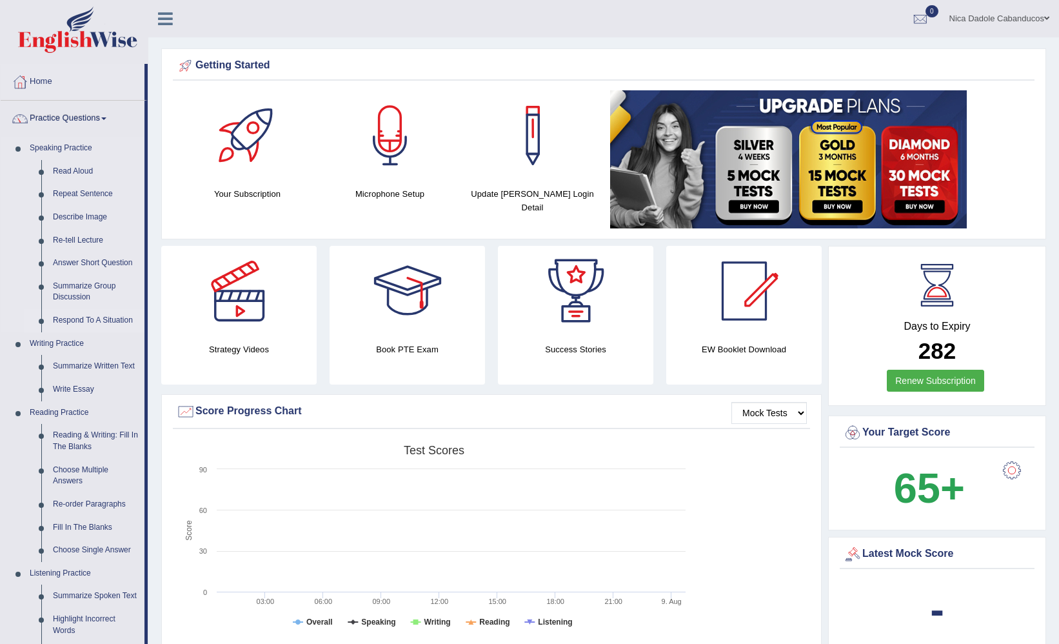
click at [103, 324] on link "Respond To A Situation" at bounding box center [95, 320] width 97 height 23
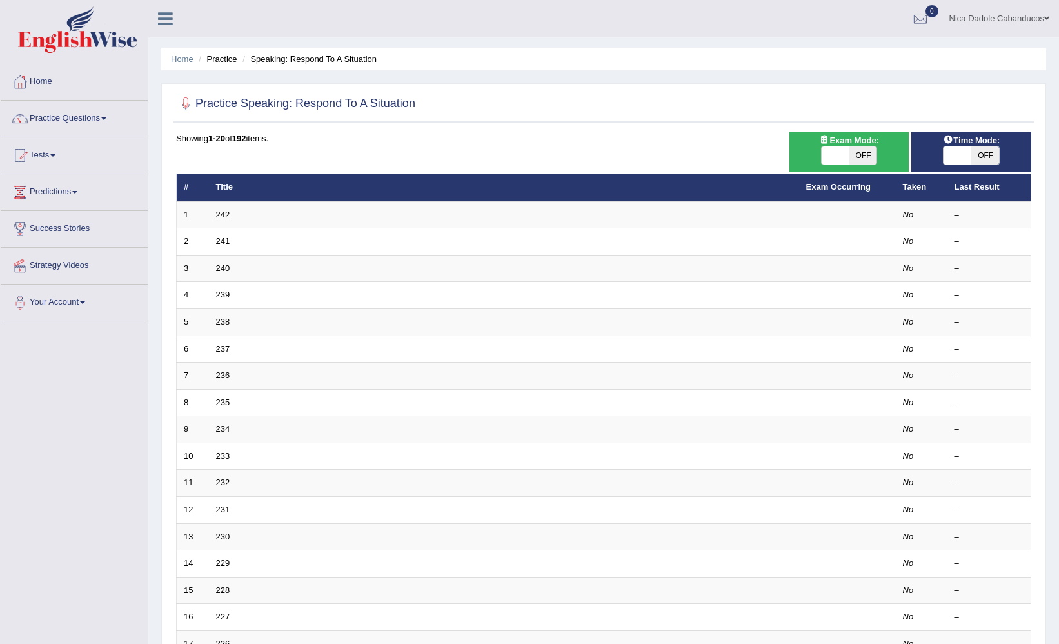
click at [963, 148] on span at bounding box center [958, 155] width 28 height 18
checkbox input "true"
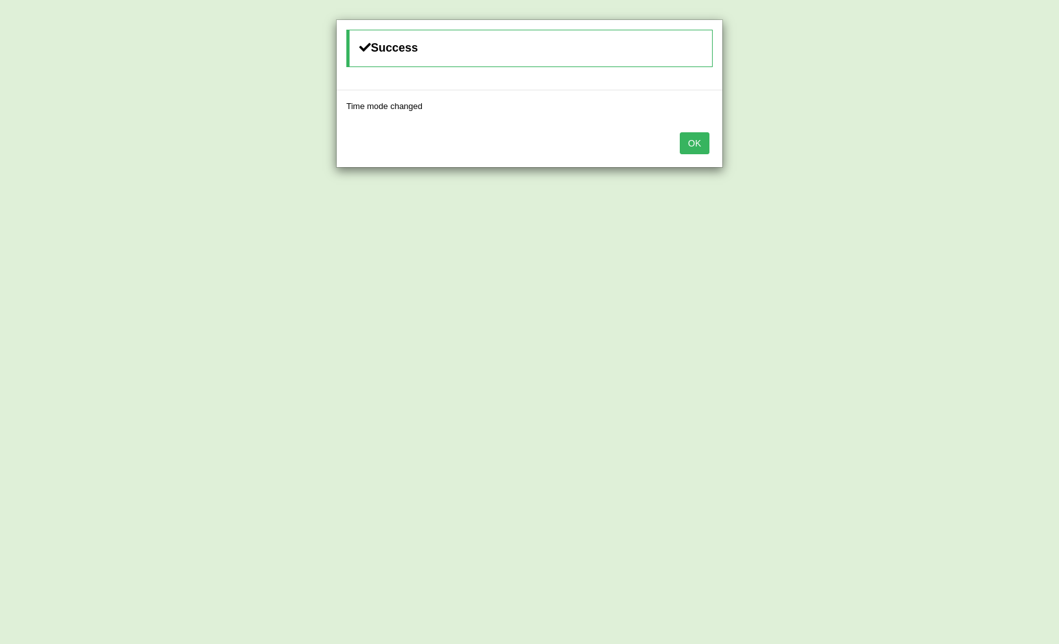
click at [706, 143] on button "OK" at bounding box center [695, 143] width 30 height 22
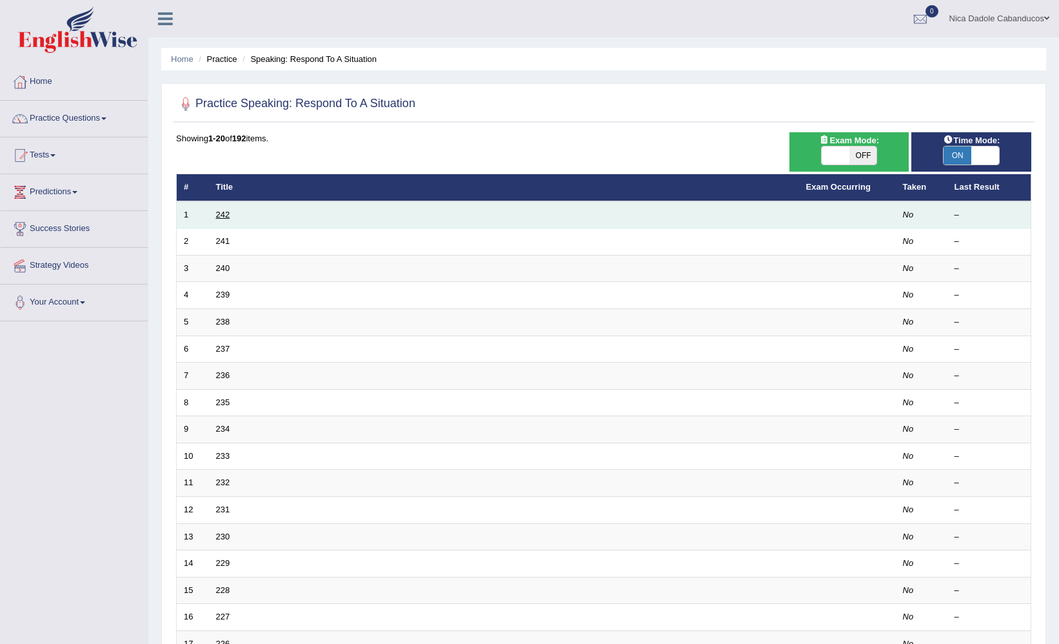
click at [223, 218] on link "242" at bounding box center [223, 215] width 14 height 10
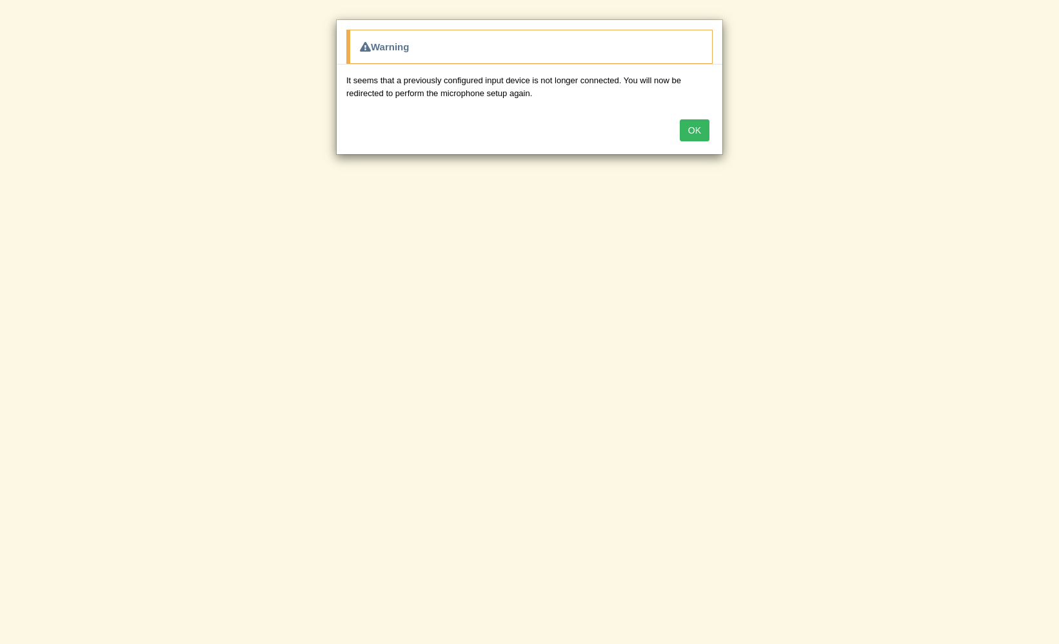
click at [695, 123] on button "OK" at bounding box center [695, 130] width 30 height 22
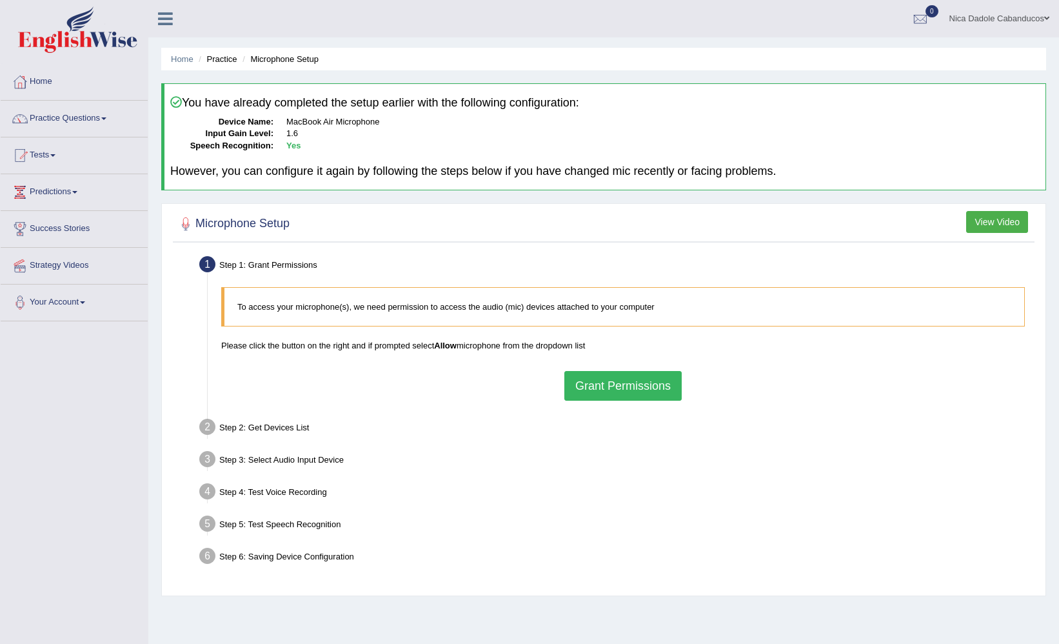
click at [591, 375] on button "Grant Permissions" at bounding box center [622, 386] width 117 height 30
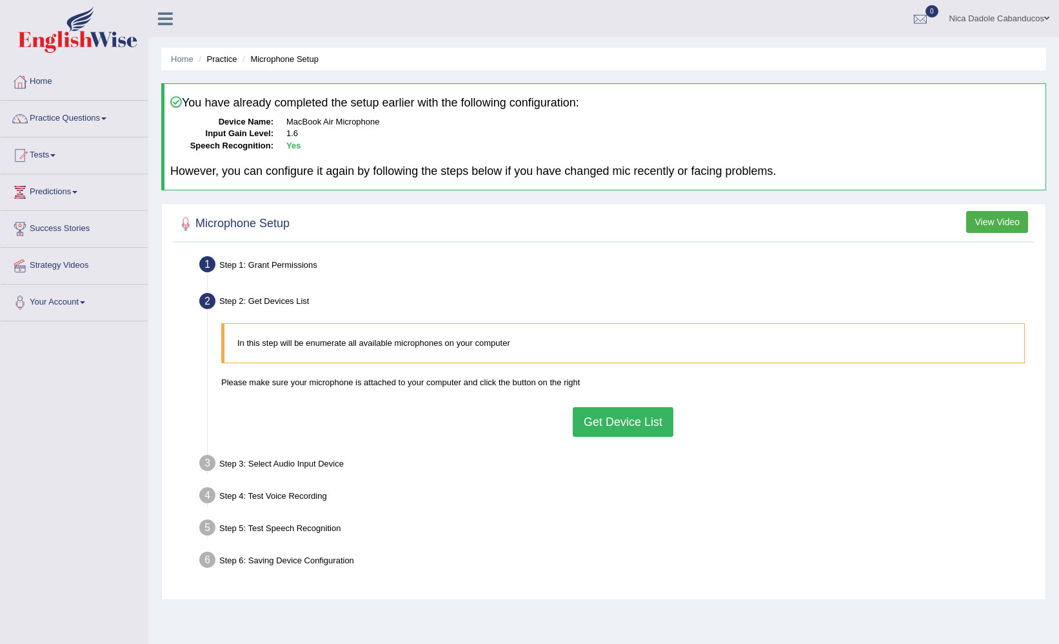
click at [884, 506] on div "Step 4: Test Voice Recording" at bounding box center [617, 497] width 846 height 28
click at [40, 487] on div "Toggle navigation Home Practice Questions Speaking Practice Read Aloud Repeat S…" at bounding box center [529, 335] width 1059 height 671
click at [53, 68] on link "Home" at bounding box center [74, 80] width 147 height 32
click at [45, 79] on link "Home" at bounding box center [73, 80] width 144 height 32
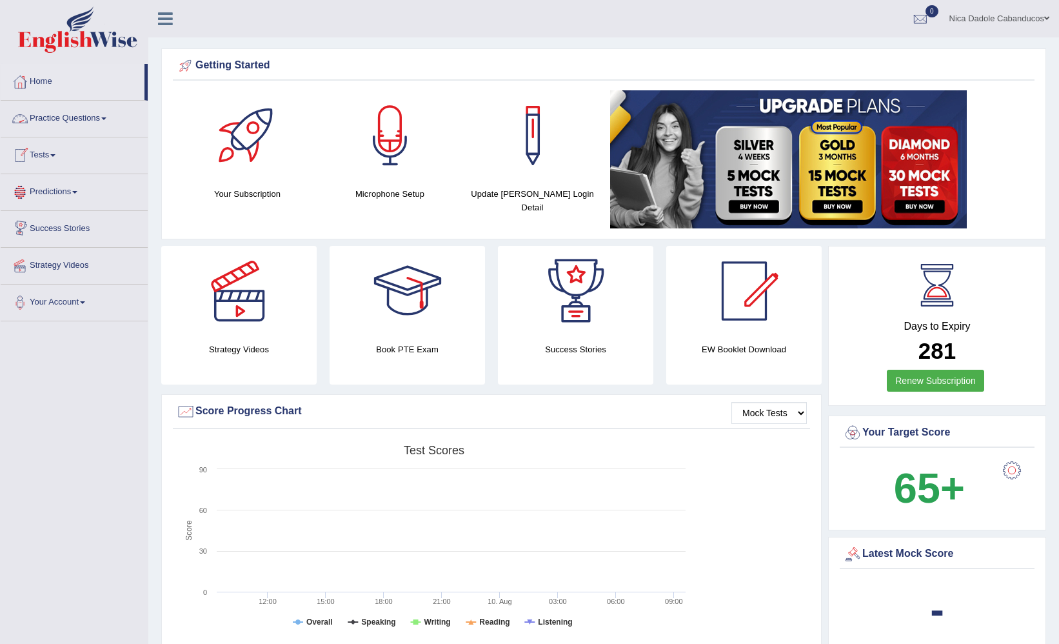
click at [74, 110] on link "Practice Questions" at bounding box center [74, 117] width 147 height 32
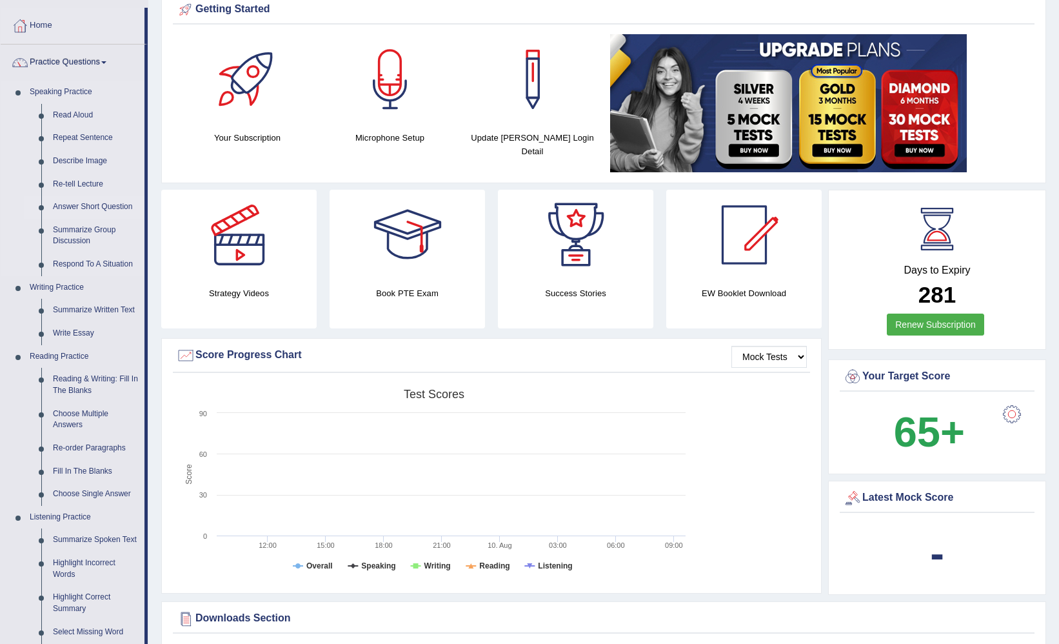
scroll to position [48, 0]
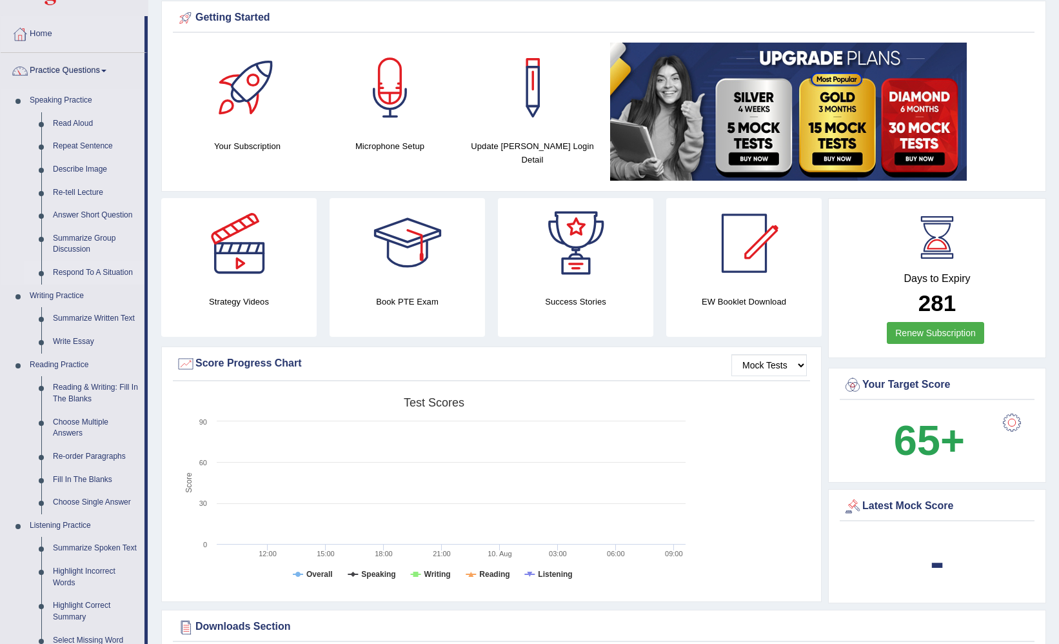
click at [81, 264] on link "Respond To A Situation" at bounding box center [95, 272] width 97 height 23
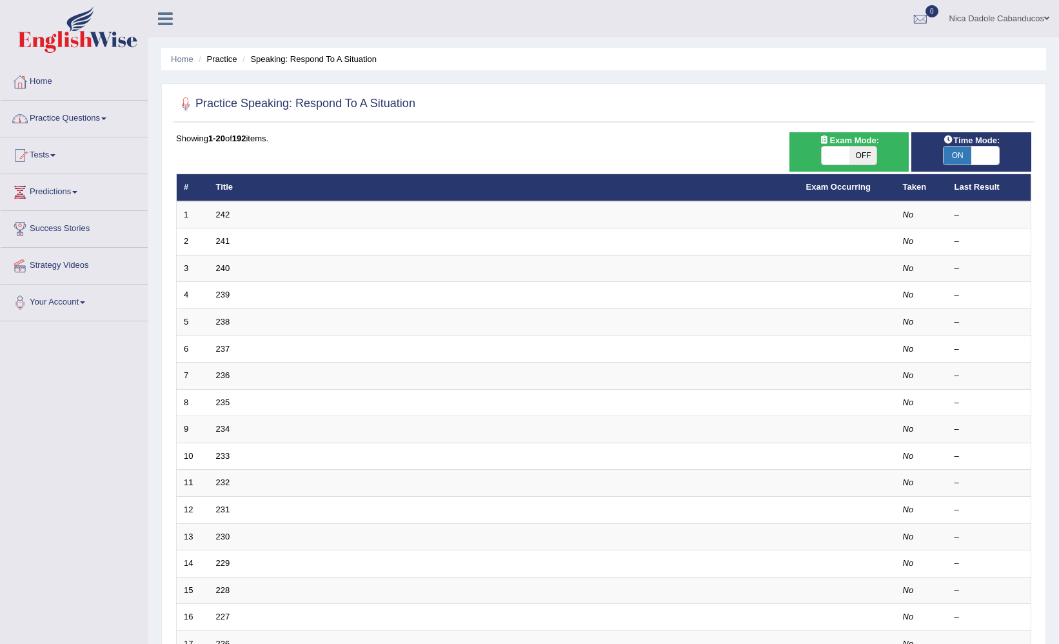
click at [975, 163] on span at bounding box center [985, 155] width 28 height 18
checkbox input "false"
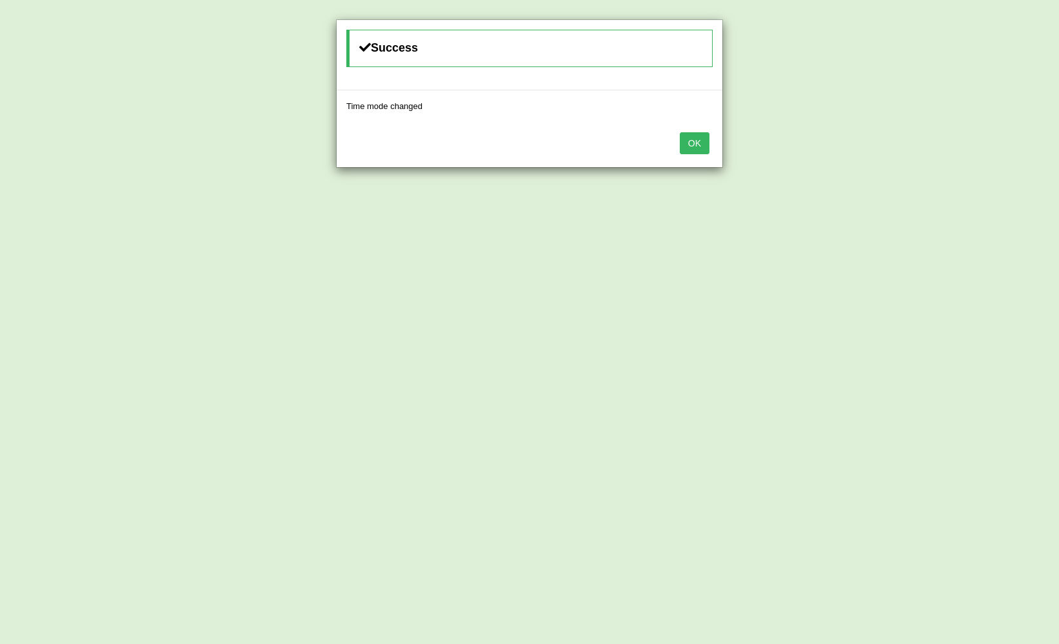
click at [705, 144] on button "OK" at bounding box center [695, 143] width 30 height 22
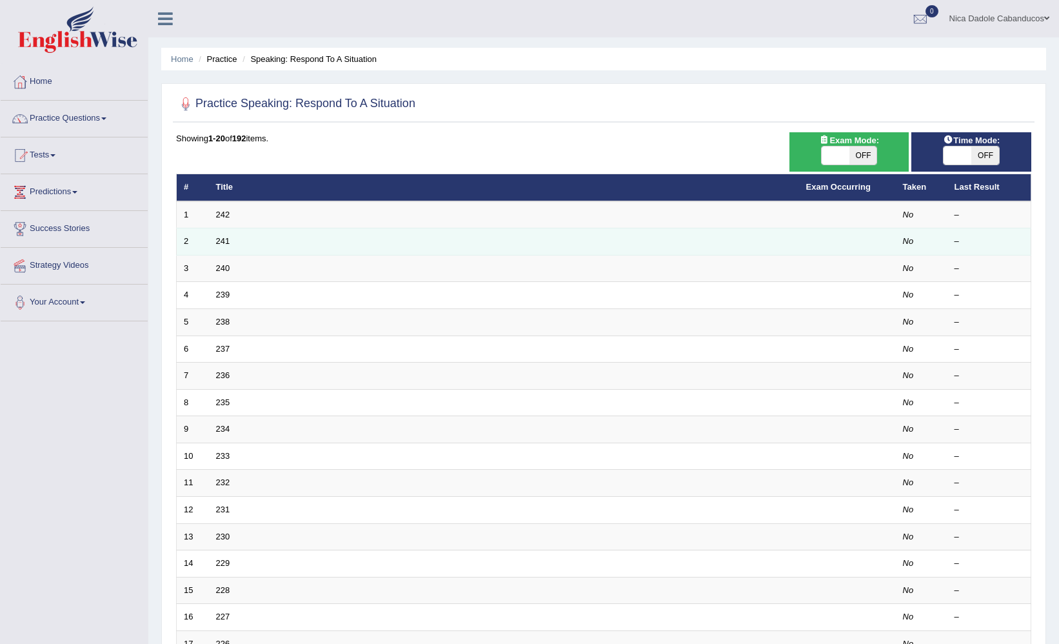
click at [691, 250] on td "241" at bounding box center [504, 241] width 590 height 27
click at [227, 246] on td "241" at bounding box center [504, 241] width 590 height 27
click at [224, 240] on link "241" at bounding box center [223, 241] width 14 height 10
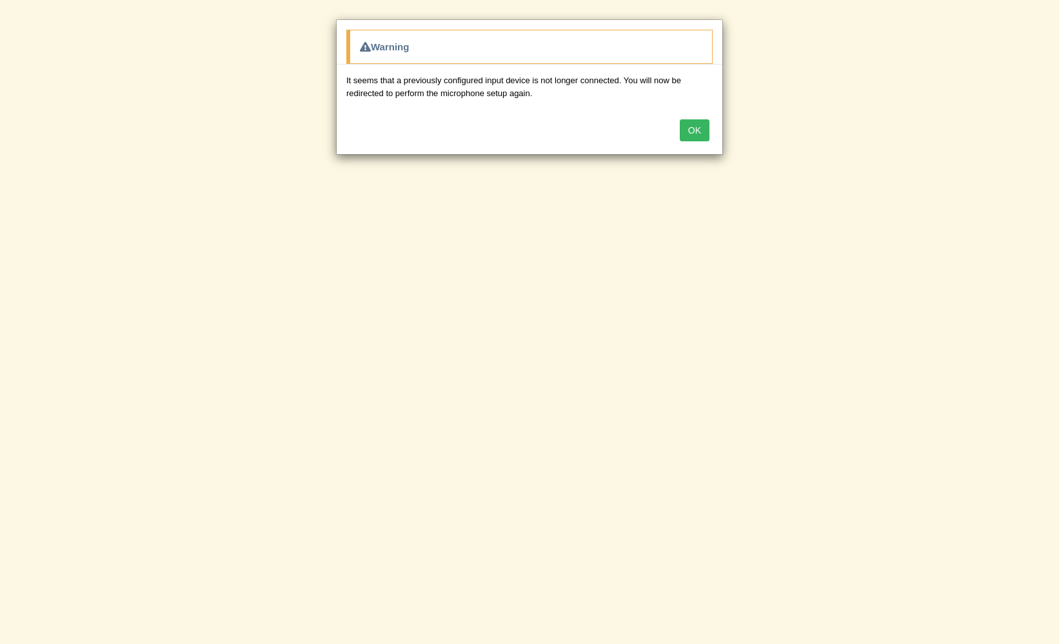
click at [692, 126] on button "OK" at bounding box center [695, 130] width 30 height 22
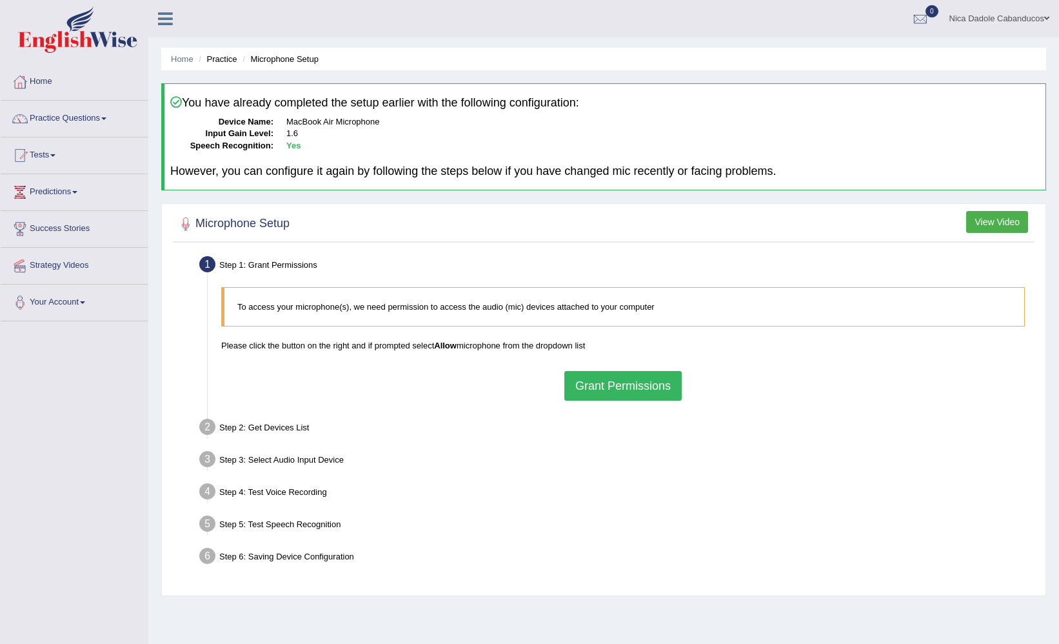
click at [609, 375] on button "Grant Permissions" at bounding box center [622, 386] width 117 height 30
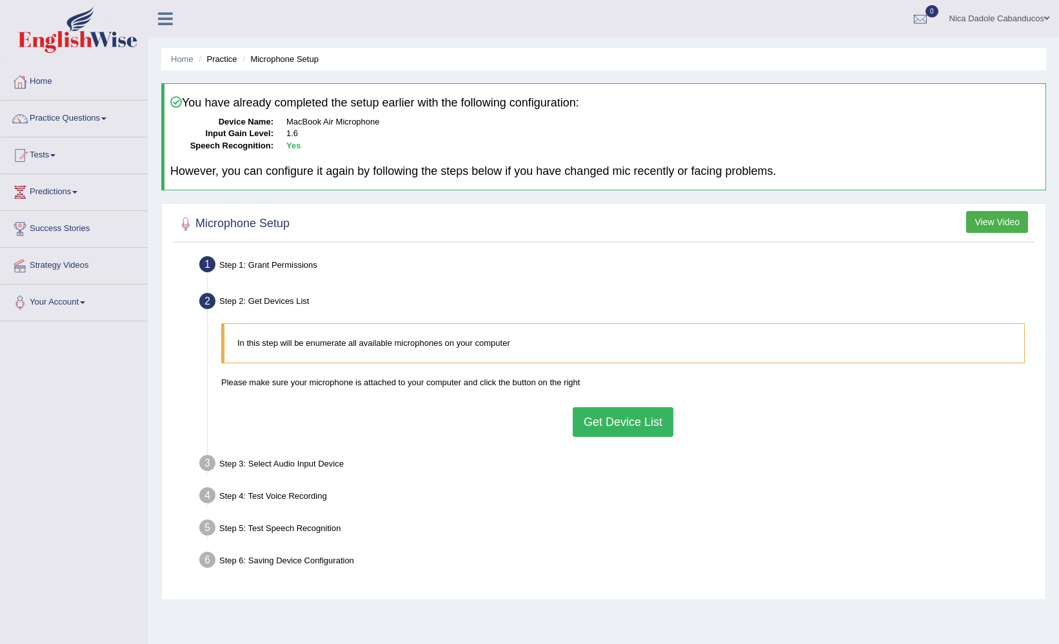
click at [588, 28] on ul "Nica Dadole Cabanducos Toggle navigation Username: Nicadadole Access Type: Onli…" at bounding box center [740, 18] width 637 height 37
click at [45, 92] on link "Home" at bounding box center [74, 80] width 147 height 32
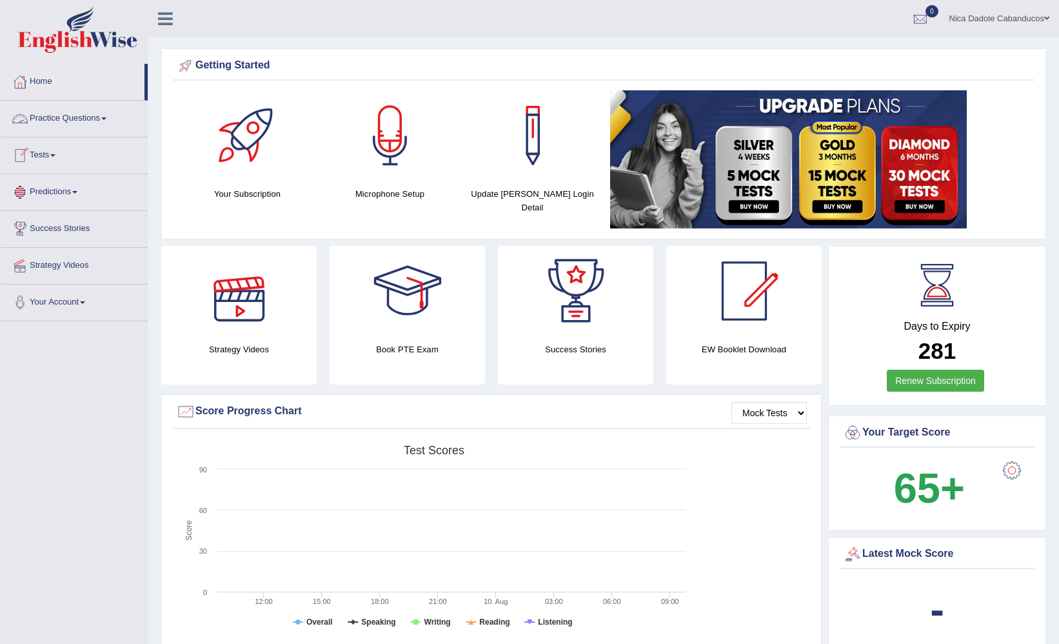
click at [65, 128] on link "Practice Questions" at bounding box center [74, 117] width 147 height 32
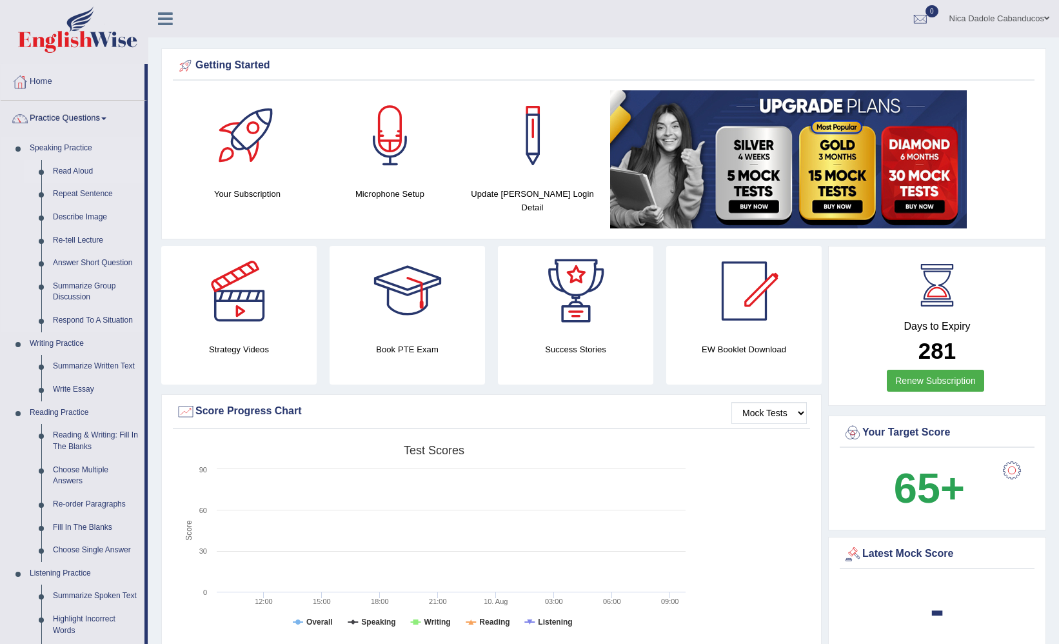
click at [68, 166] on link "Read Aloud" at bounding box center [95, 171] width 97 height 23
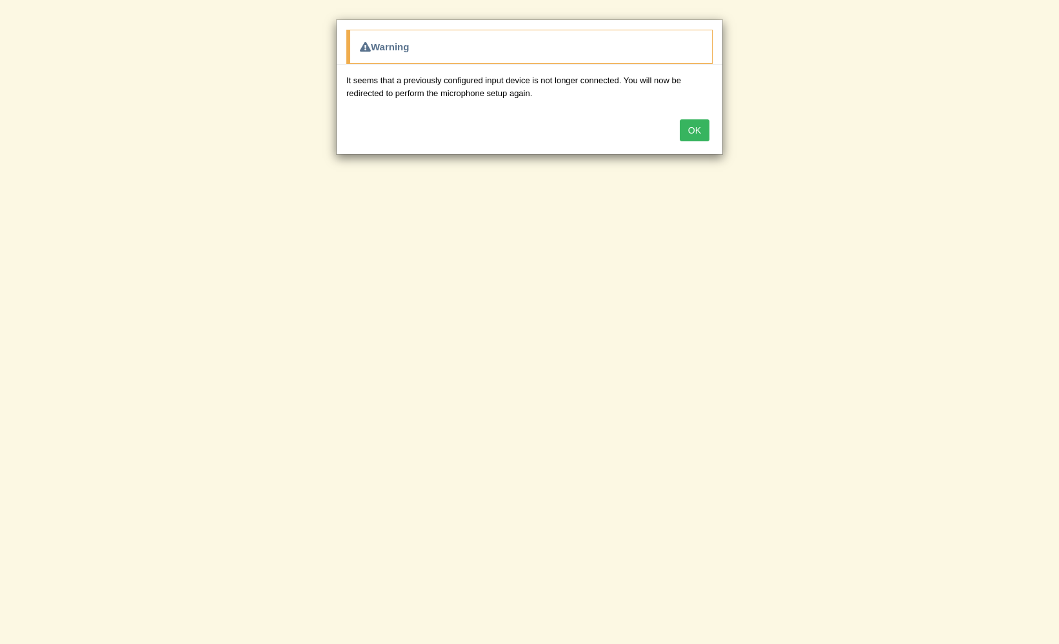
click at [699, 124] on button "OK" at bounding box center [695, 130] width 30 height 22
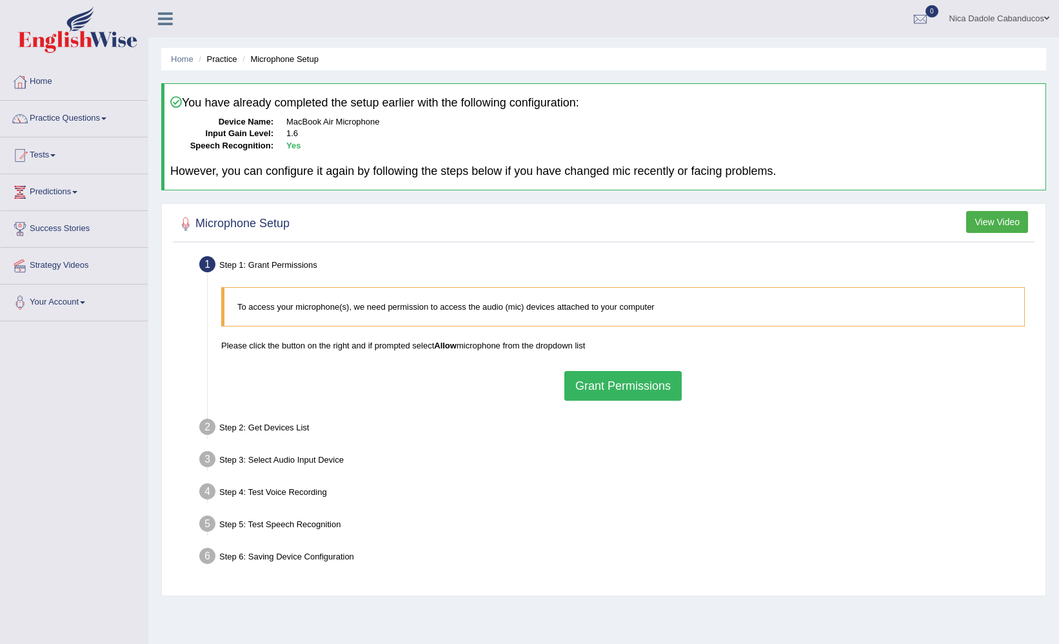
click at [597, 381] on button "Grant Permissions" at bounding box center [622, 386] width 117 height 30
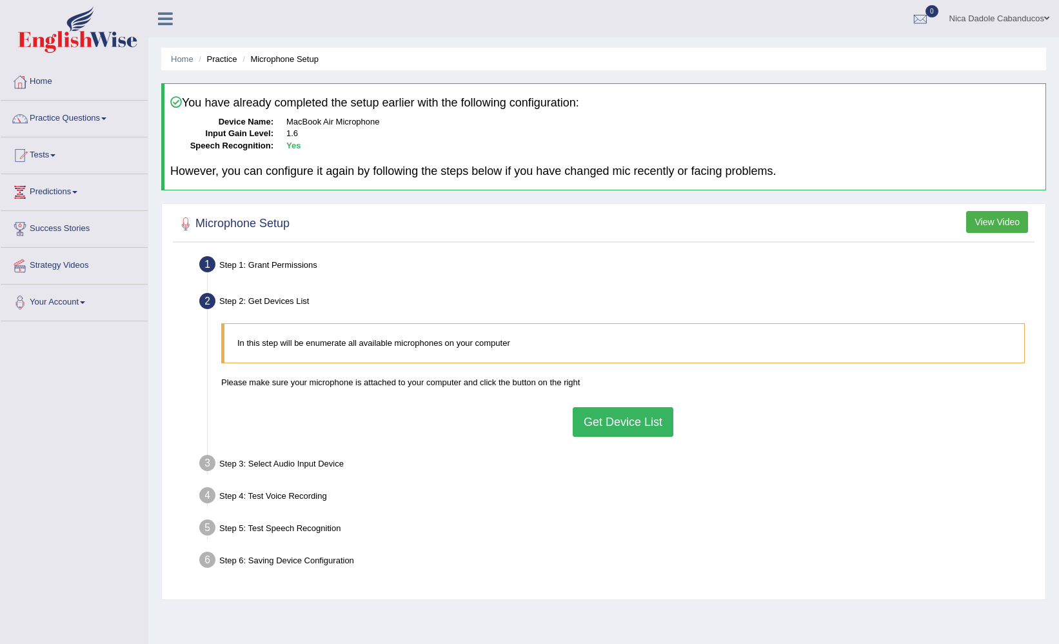
click at [598, 416] on button "Get Device List" at bounding box center [623, 422] width 101 height 30
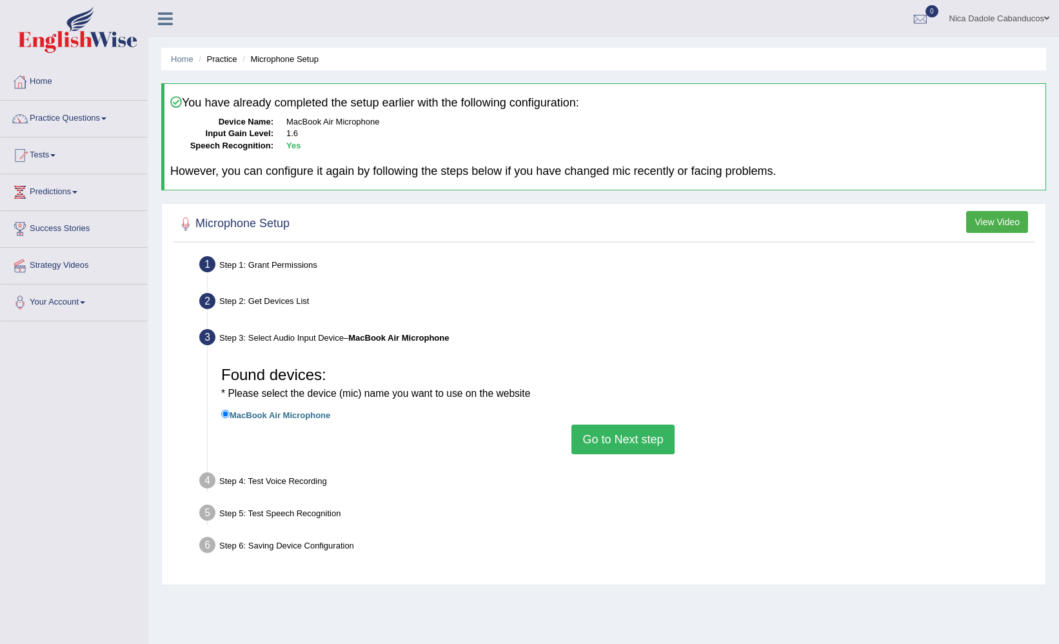
click at [627, 437] on button "Go to Next step" at bounding box center [622, 439] width 103 height 30
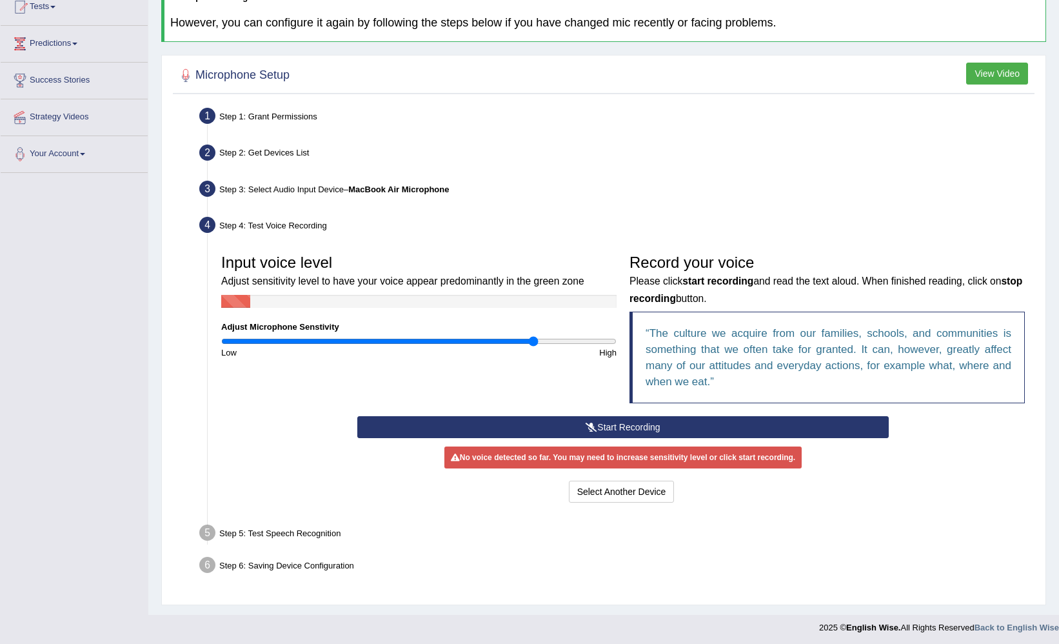
scroll to position [148, 0]
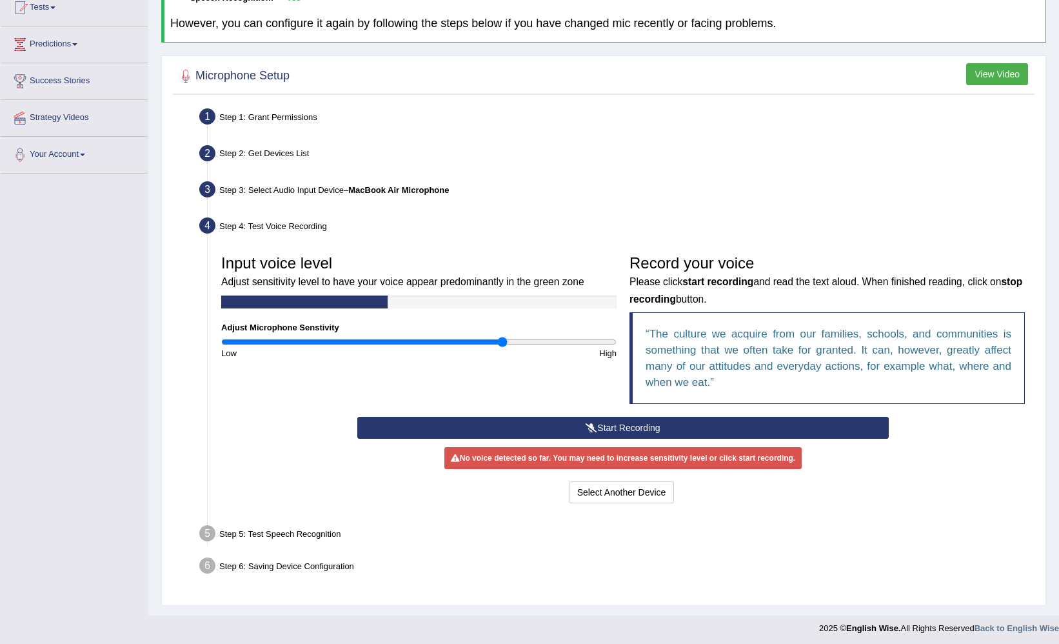
type input "1.44"
click at [502, 339] on input "range" at bounding box center [418, 342] width 395 height 10
click at [614, 426] on button "Start Recording" at bounding box center [622, 428] width 531 height 22
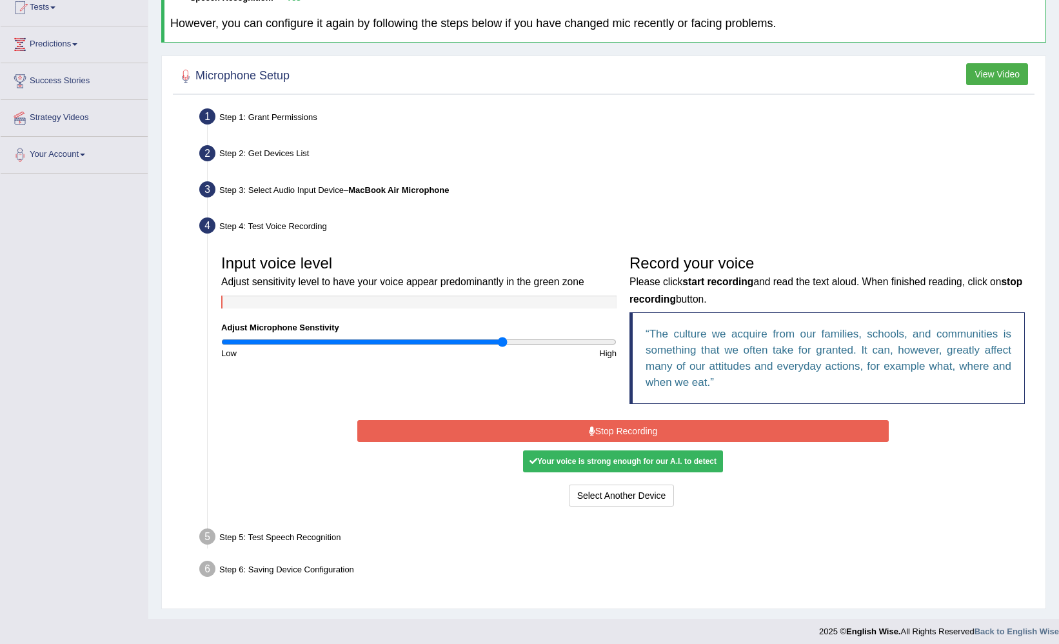
click at [757, 422] on button "Stop Recording" at bounding box center [622, 431] width 531 height 22
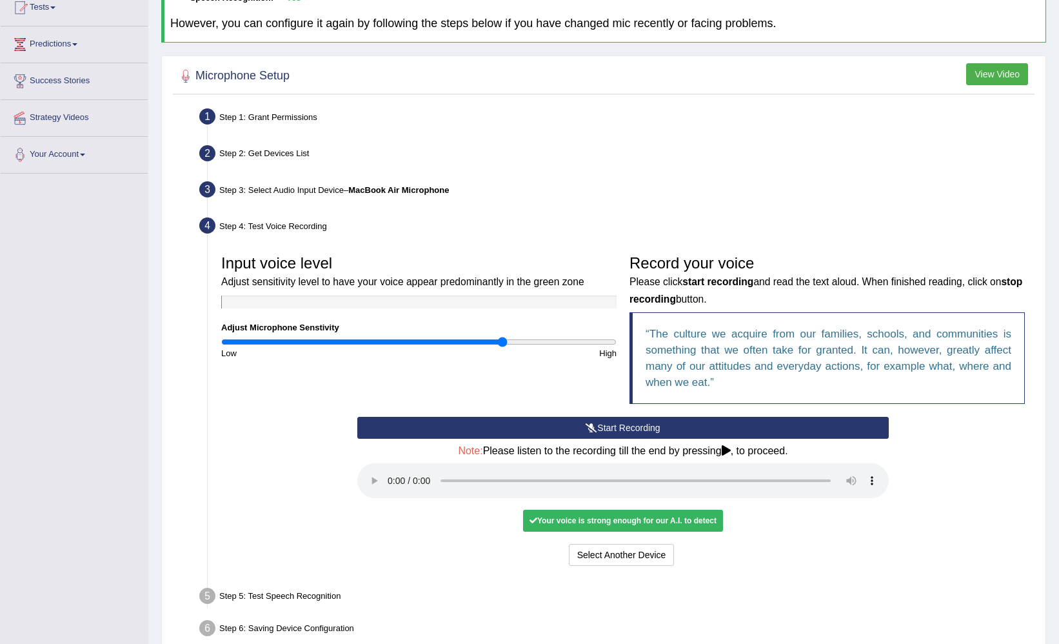
click at [827, 463] on audio at bounding box center [622, 480] width 531 height 35
click at [828, 463] on audio at bounding box center [622, 480] width 531 height 35
click at [830, 463] on audio at bounding box center [622, 480] width 531 height 35
click at [389, 468] on audio at bounding box center [622, 480] width 531 height 35
click at [675, 544] on button "Voice is ok. Go to Next step" at bounding box center [677, 555] width 128 height 22
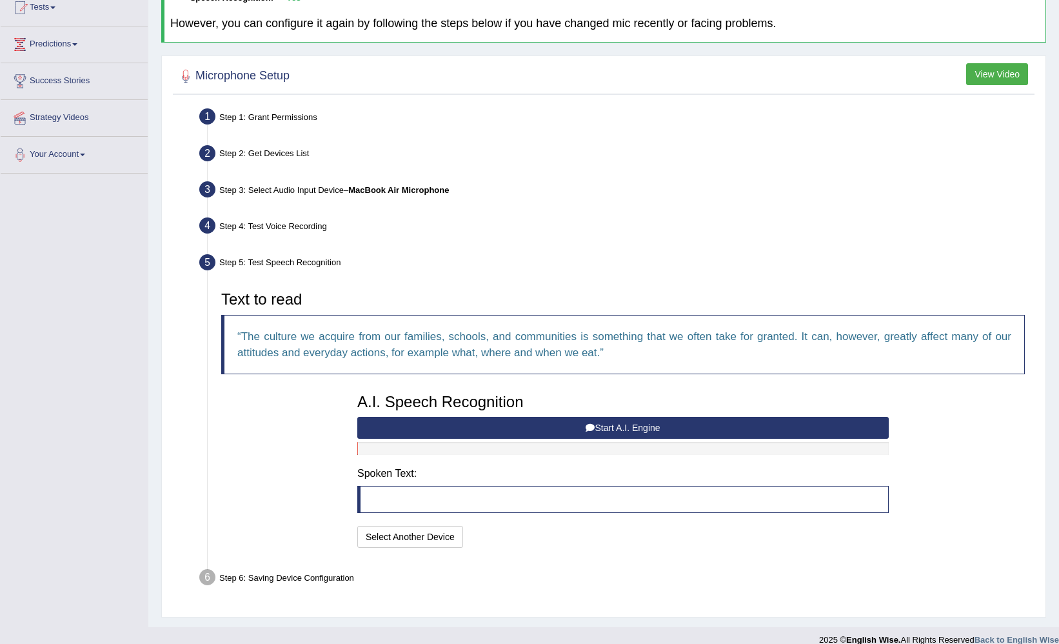
click at [342, 335] on q "The culture we acquire from our families, schools, and communities is something…" at bounding box center [624, 344] width 774 height 28
click at [699, 335] on q "The culture we acquire from our families, schools, and communities is something…" at bounding box center [624, 344] width 774 height 28
click at [625, 428] on button "Start A.I. Engine" at bounding box center [622, 428] width 531 height 22
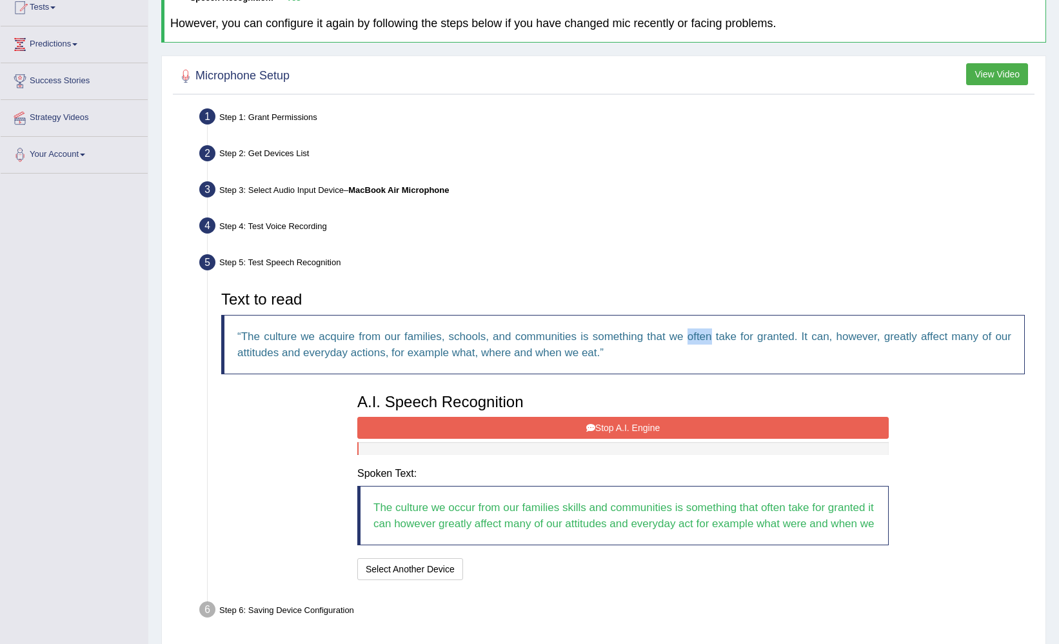
click at [625, 428] on button "Stop A.I. Engine" at bounding box center [622, 428] width 531 height 22
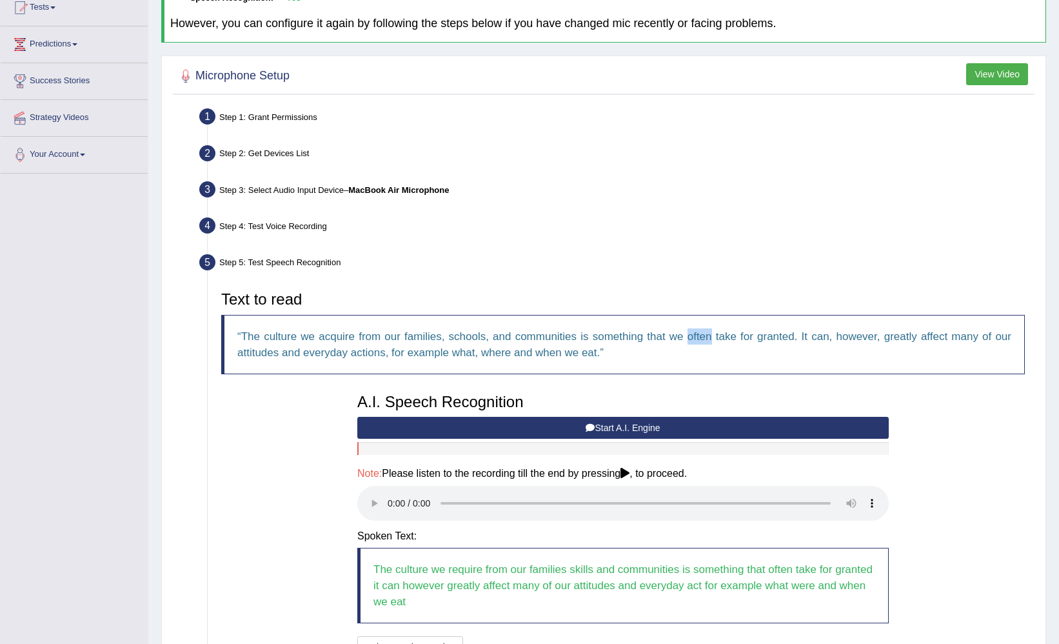
click at [630, 470] on icon at bounding box center [624, 473] width 9 height 10
click at [392, 491] on audio at bounding box center [622, 503] width 531 height 35
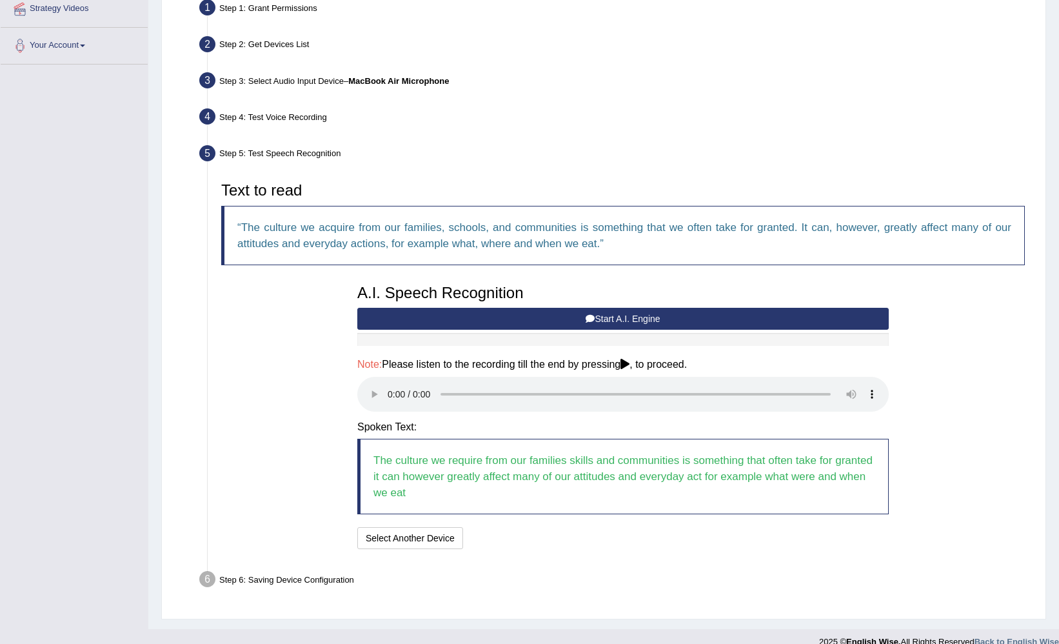
scroll to position [255, 0]
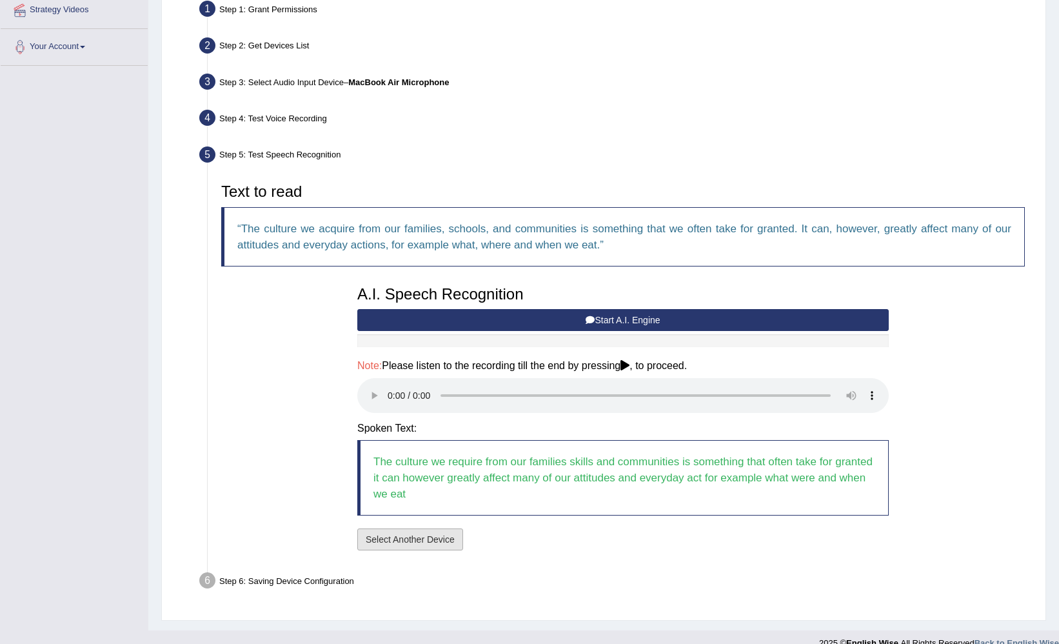
click at [436, 528] on button "Select Another Device" at bounding box center [410, 539] width 106 height 22
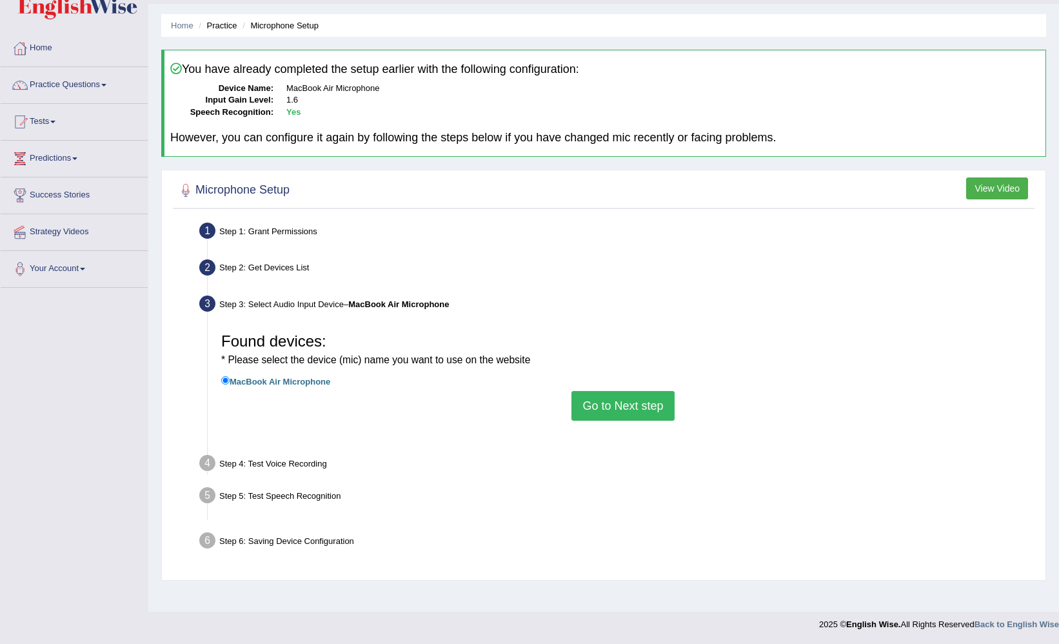
scroll to position [34, 0]
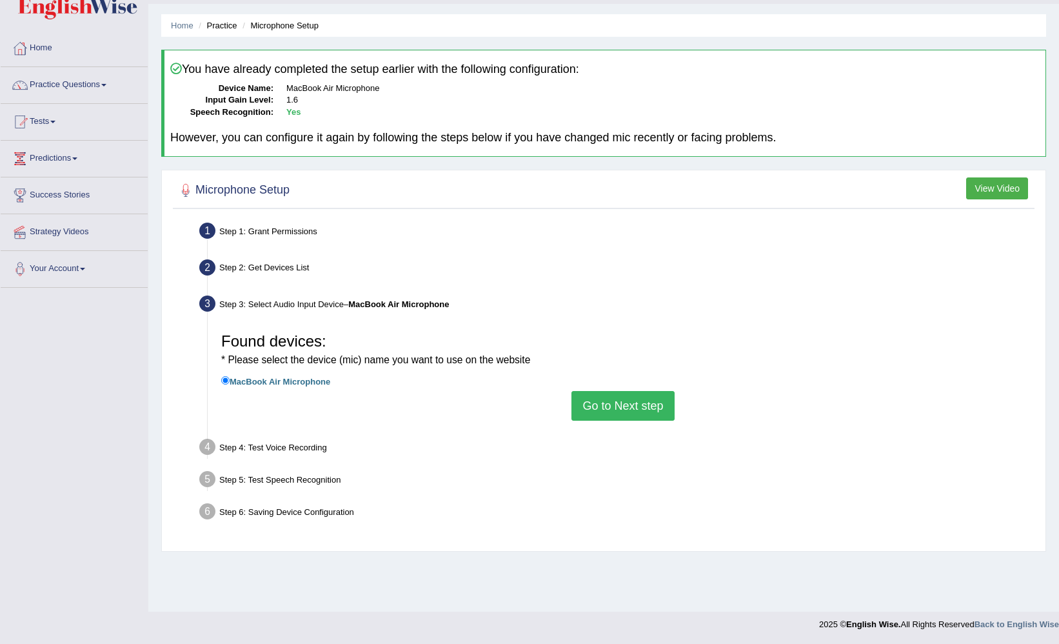
click at [594, 403] on button "Go to Next step" at bounding box center [622, 406] width 103 height 30
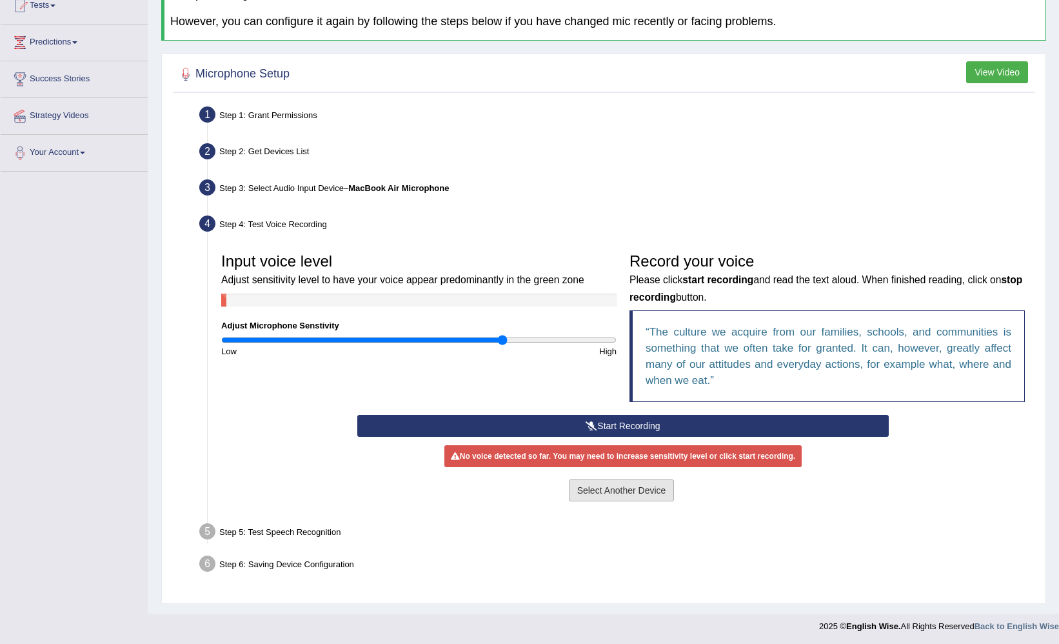
scroll to position [148, 0]
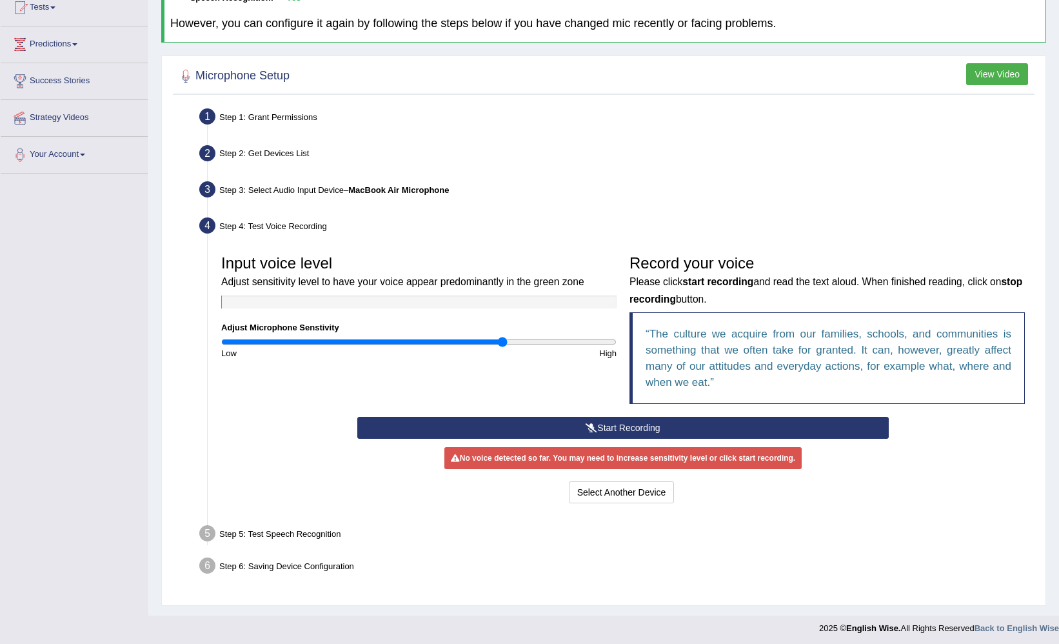
click at [615, 422] on button "Start Recording" at bounding box center [622, 428] width 531 height 22
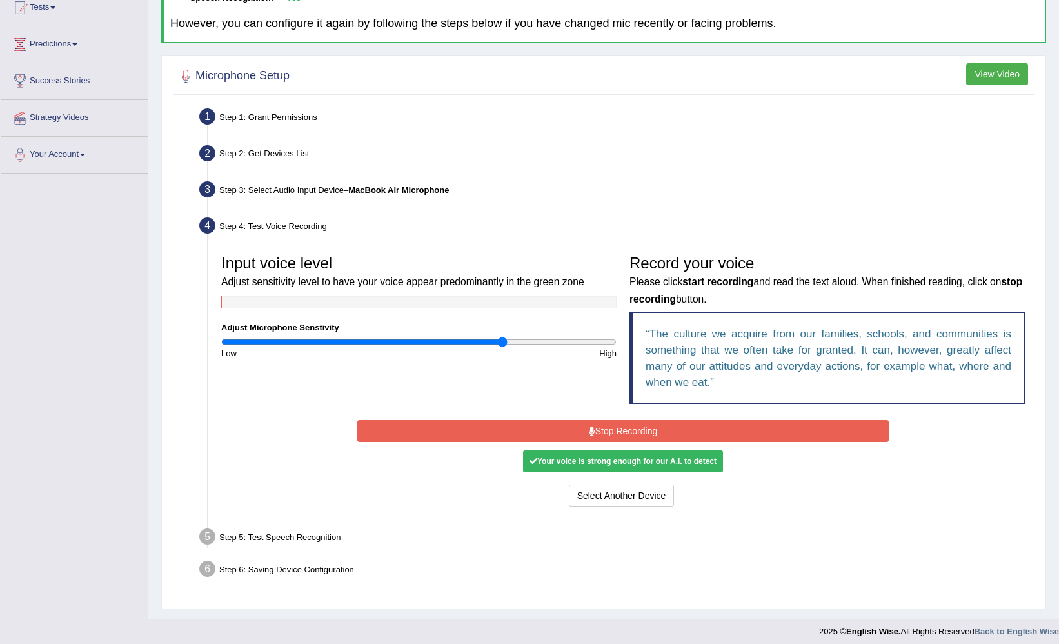
click at [651, 430] on button "Stop Recording" at bounding box center [622, 431] width 531 height 22
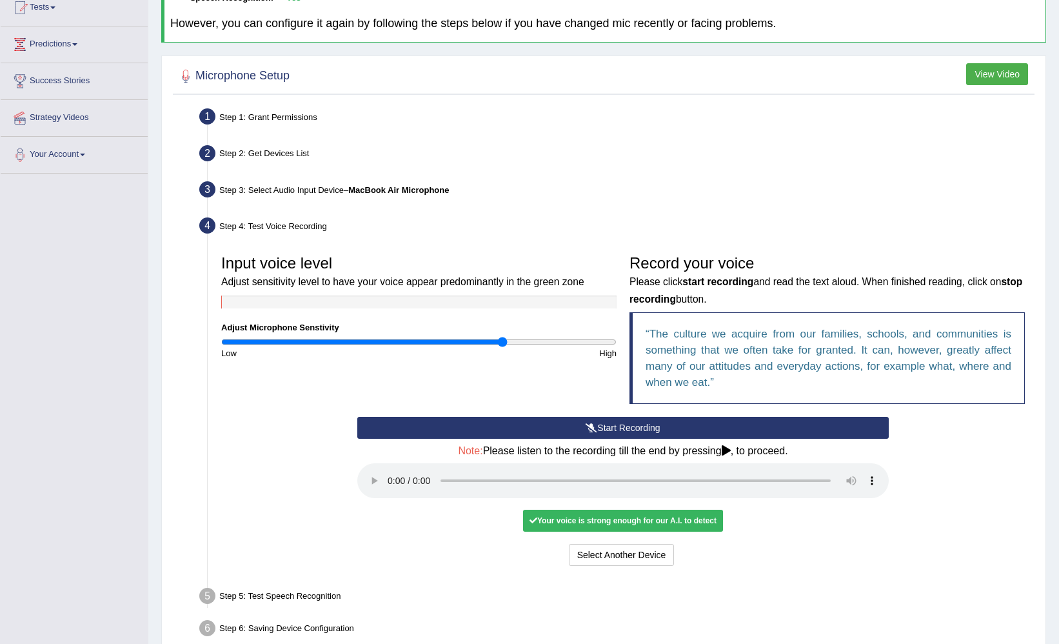
click at [394, 473] on audio at bounding box center [622, 480] width 531 height 35
click at [389, 469] on audio at bounding box center [622, 480] width 531 height 35
click at [827, 463] on audio at bounding box center [622, 480] width 531 height 35
click at [687, 544] on button "Voice is ok. Go to Next step" at bounding box center [677, 555] width 128 height 22
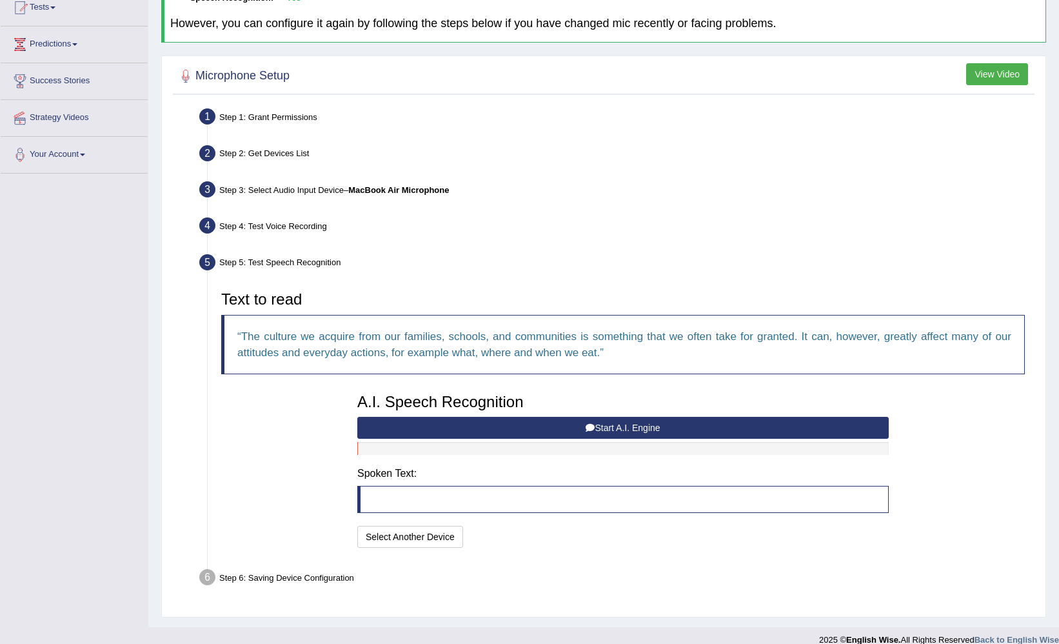
click at [616, 421] on button "Start A.I. Engine" at bounding box center [622, 428] width 531 height 22
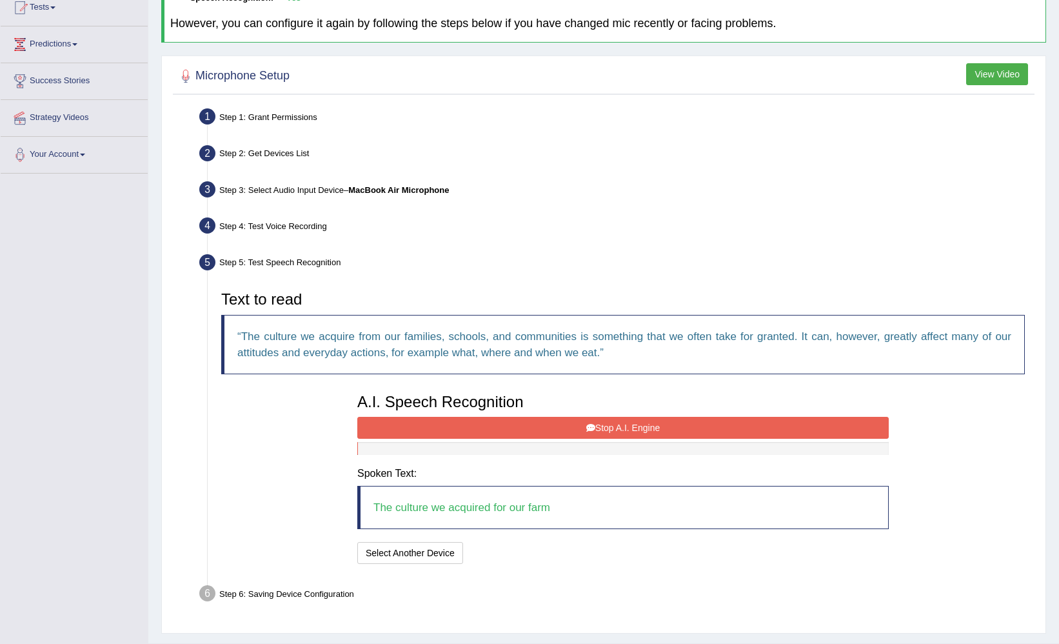
click at [588, 429] on icon at bounding box center [590, 427] width 9 height 9
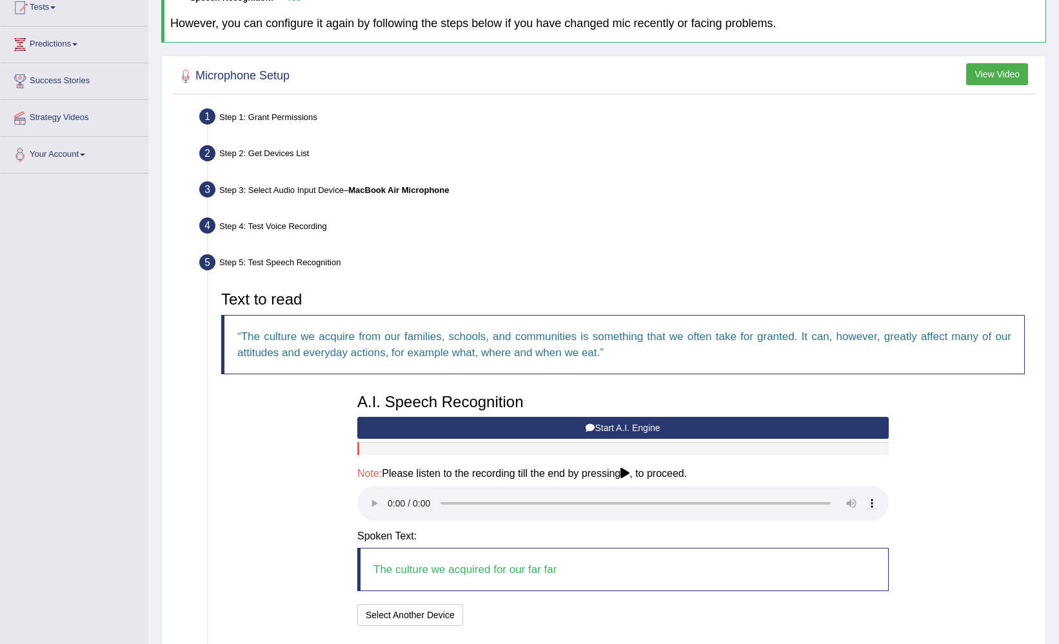
click at [390, 493] on audio at bounding box center [622, 503] width 531 height 35
click at [557, 432] on button "Start A.I. Engine" at bounding box center [622, 428] width 531 height 22
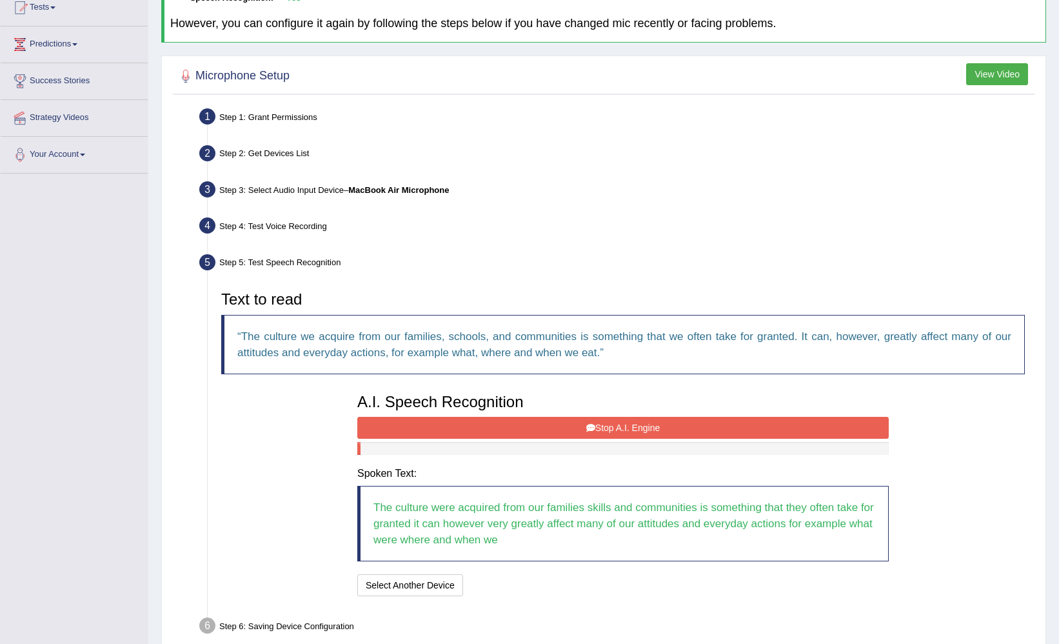
click at [557, 432] on button "Stop A.I. Engine" at bounding box center [622, 428] width 531 height 22
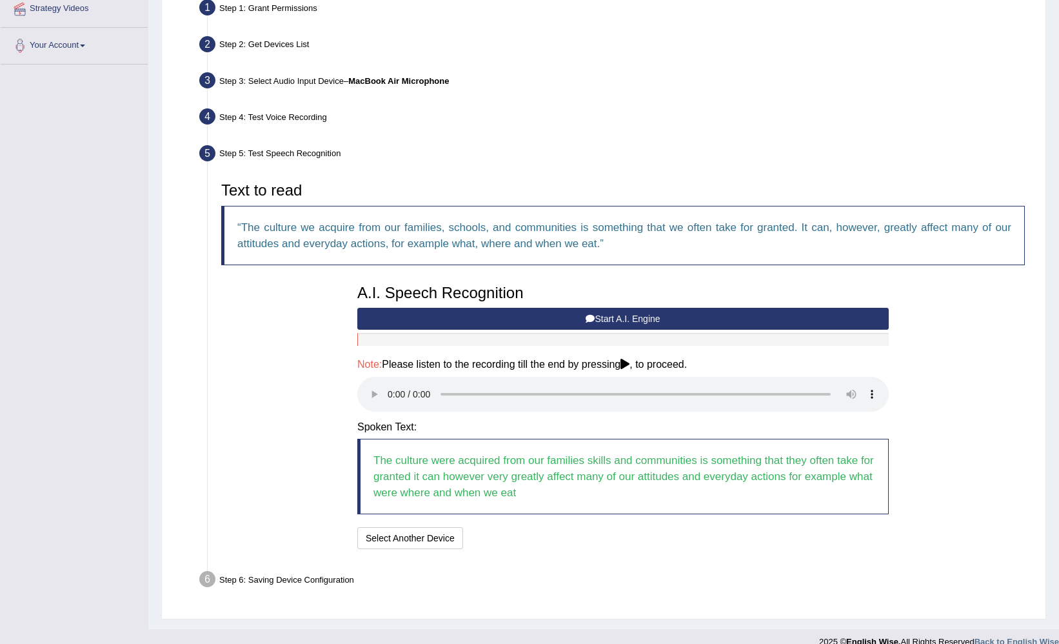
scroll to position [255, 0]
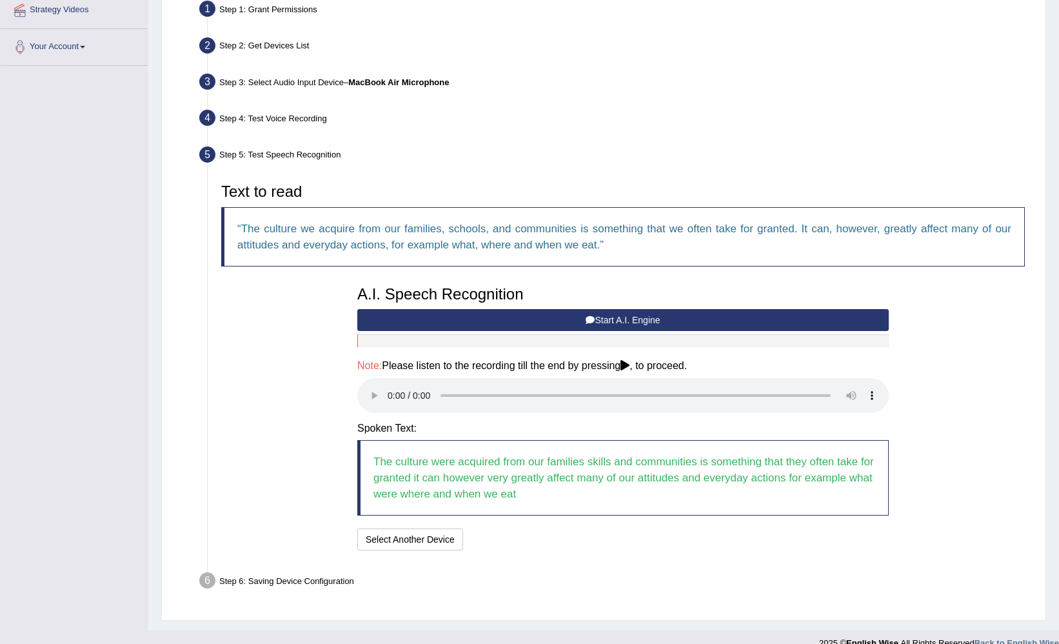
click at [390, 380] on audio at bounding box center [622, 395] width 531 height 35
click at [828, 378] on audio at bounding box center [622, 395] width 531 height 35
click at [502, 529] on button "Speech is ok. Go to Last step" at bounding box center [535, 539] width 135 height 22
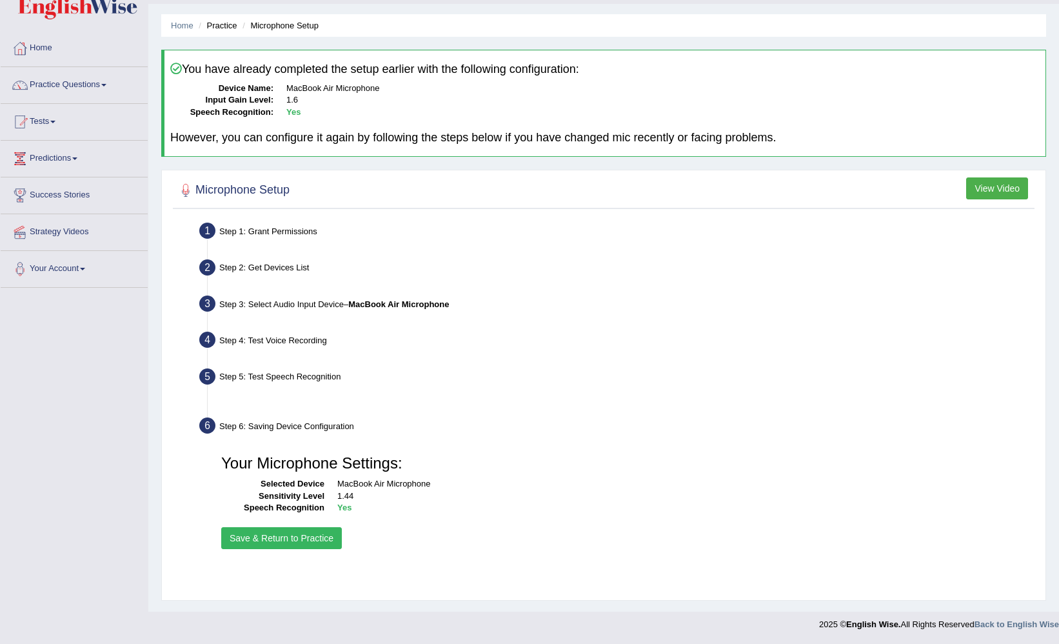
scroll to position [34, 0]
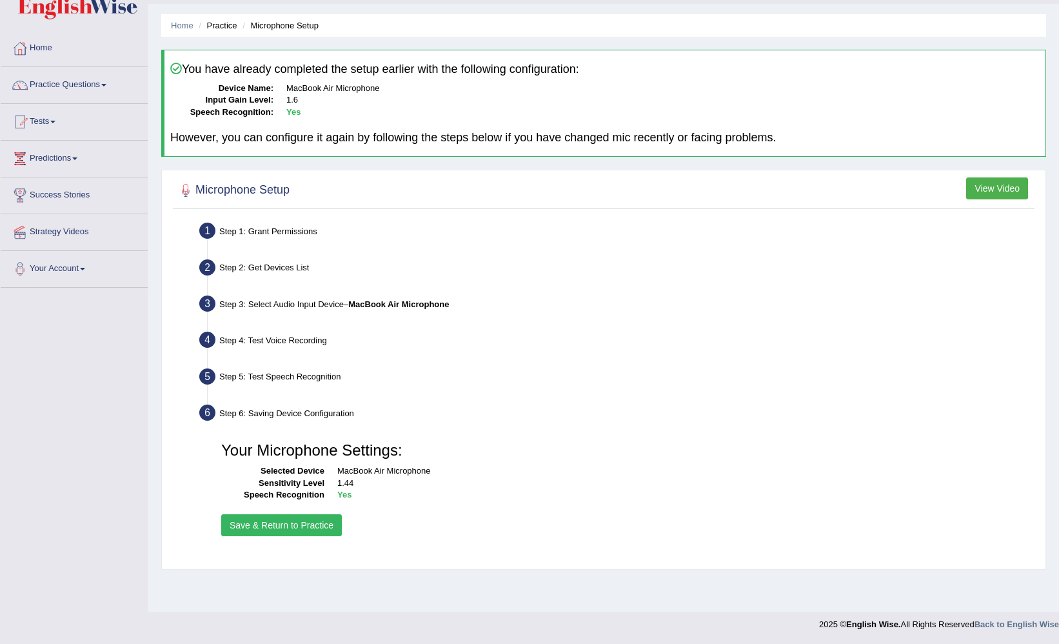
click at [257, 517] on button "Save & Return to Practice" at bounding box center [281, 525] width 121 height 22
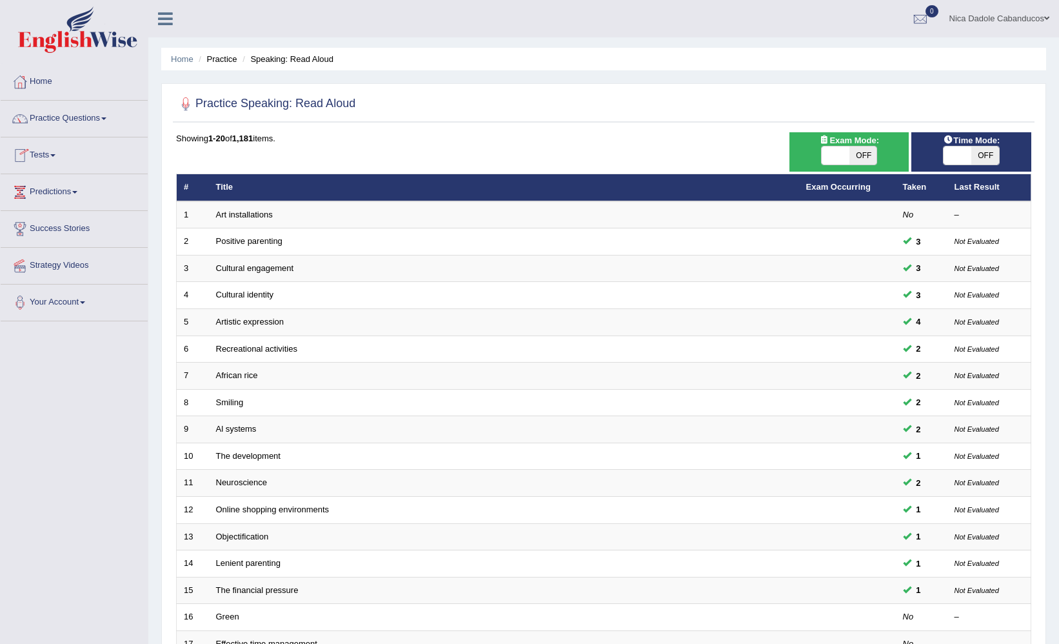
click at [958, 161] on span at bounding box center [958, 155] width 28 height 18
checkbox input "true"
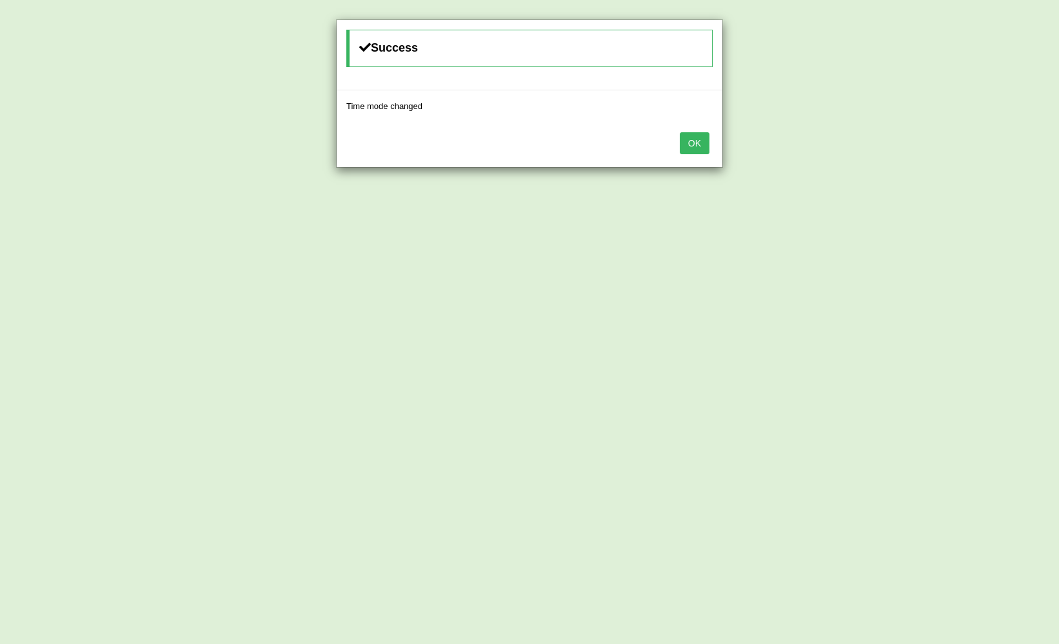
click at [695, 143] on button "OK" at bounding box center [695, 143] width 30 height 22
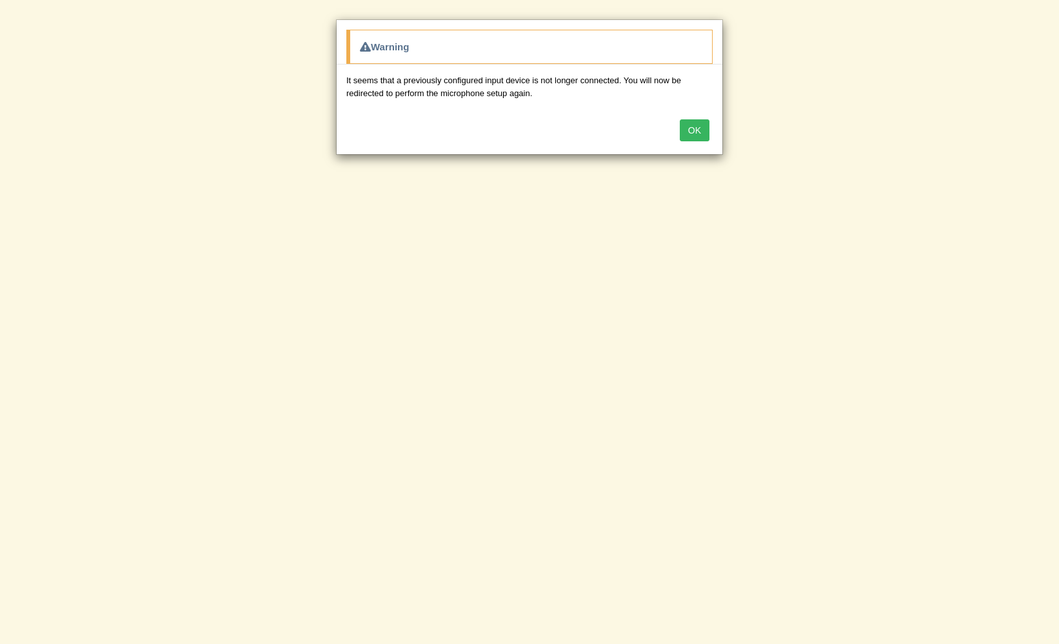
click at [690, 143] on div "OK" at bounding box center [530, 131] width 386 height 45
click at [700, 115] on div "OK" at bounding box center [530, 131] width 386 height 45
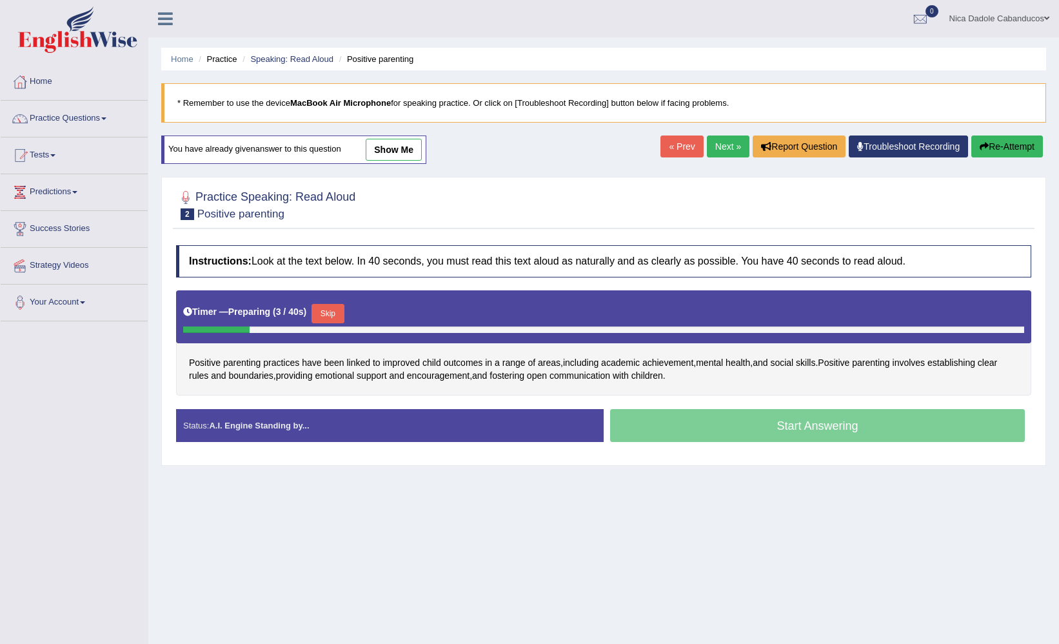
click at [332, 313] on button "Skip" at bounding box center [328, 313] width 32 height 19
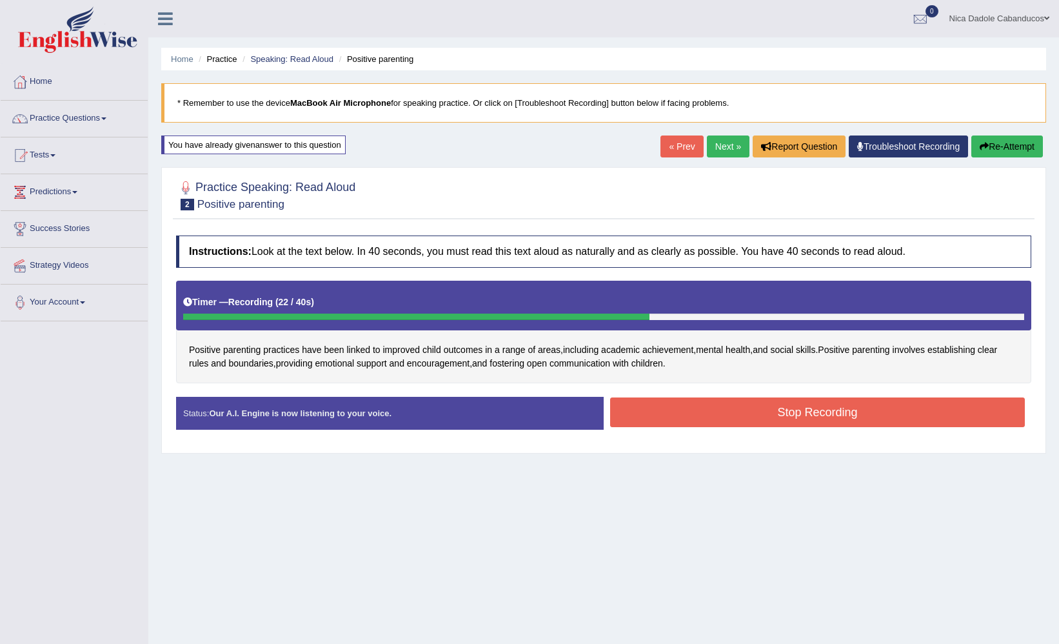
click at [695, 402] on button "Stop Recording" at bounding box center [817, 412] width 415 height 30
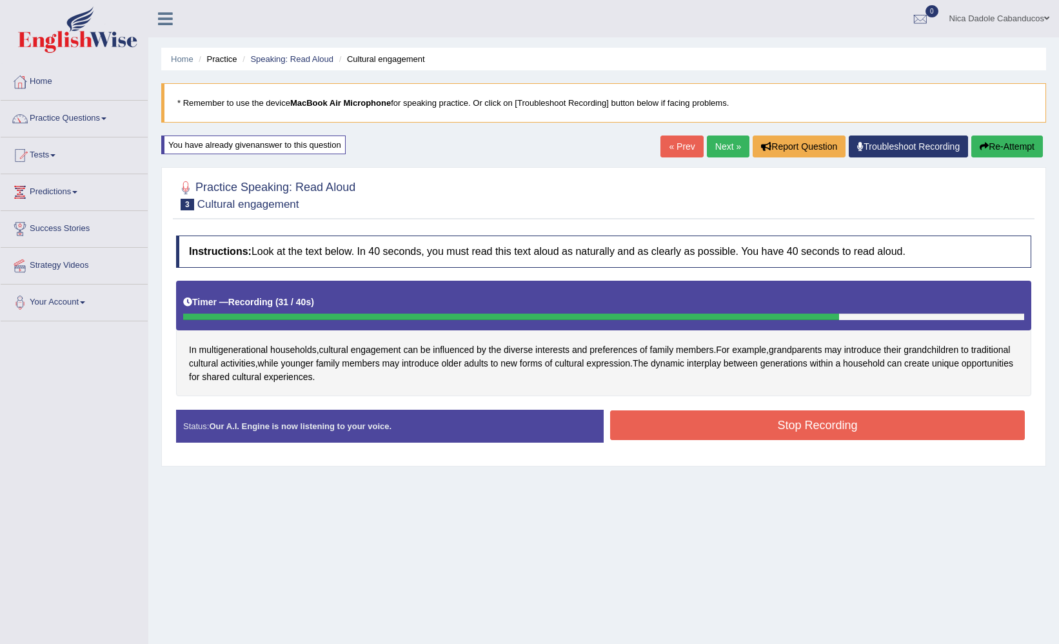
click at [875, 422] on button "Stop Recording" at bounding box center [817, 425] width 415 height 30
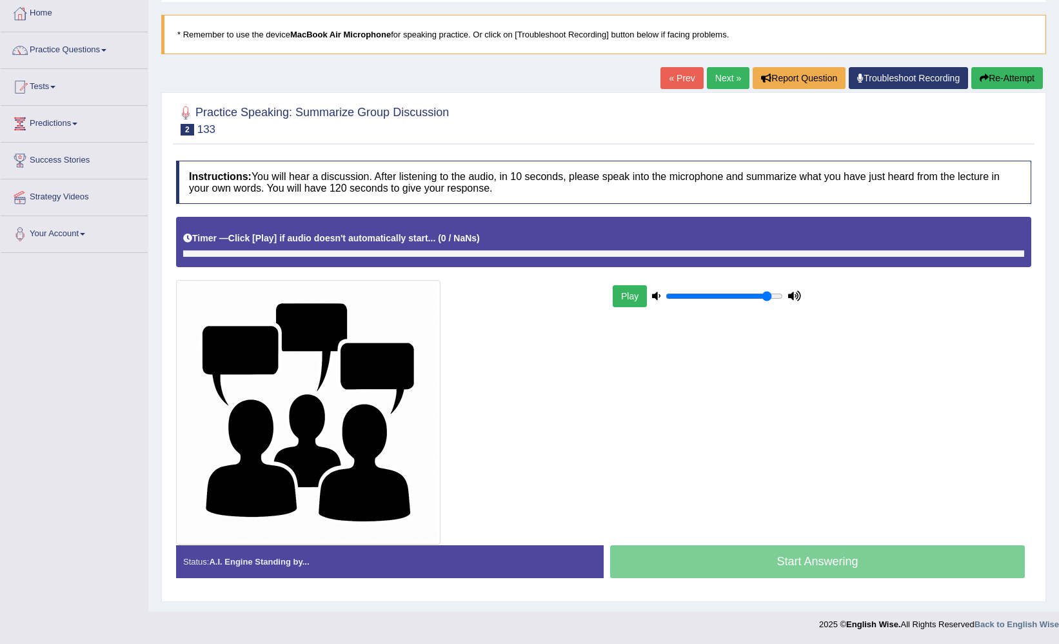
scroll to position [68, 0]
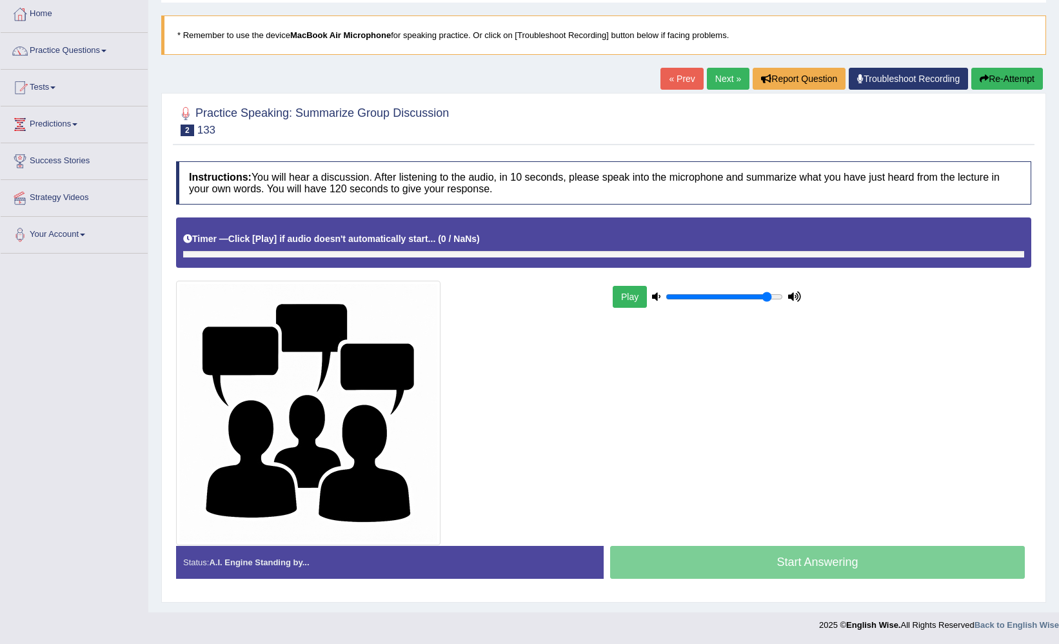
click at [626, 298] on button "Play" at bounding box center [630, 297] width 34 height 22
click at [228, 249] on div "Timer — Click [Play] if audio doesn't automatically start... ( 0 / NaNs ) Skip" at bounding box center [603, 239] width 841 height 23
click at [48, 15] on link "Home" at bounding box center [74, 12] width 147 height 32
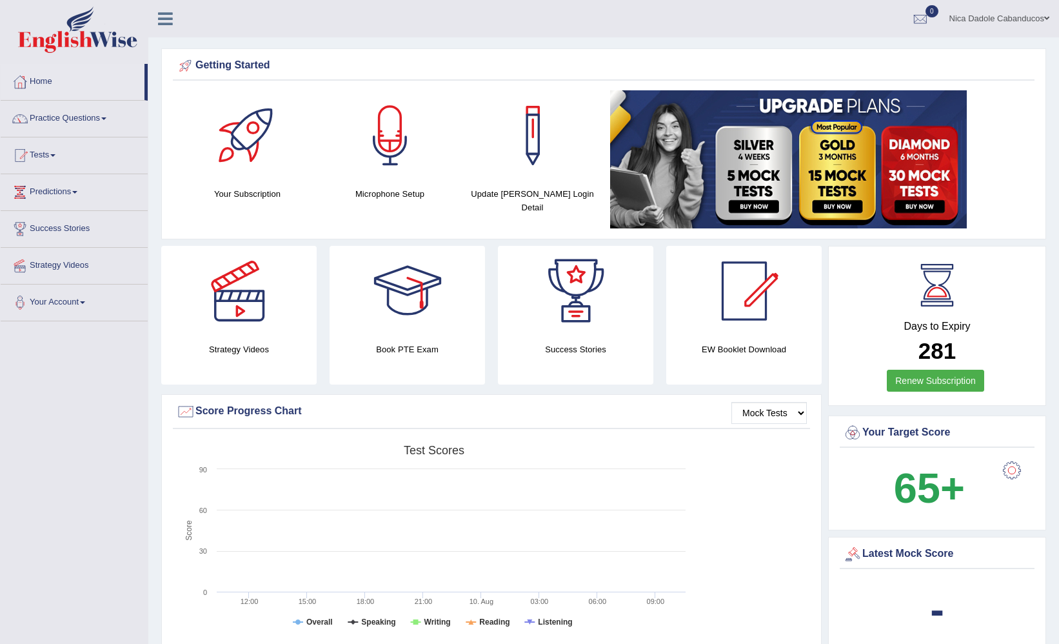
click at [994, 17] on link "Nica Dadole Cabanducos" at bounding box center [999, 17] width 119 height 34
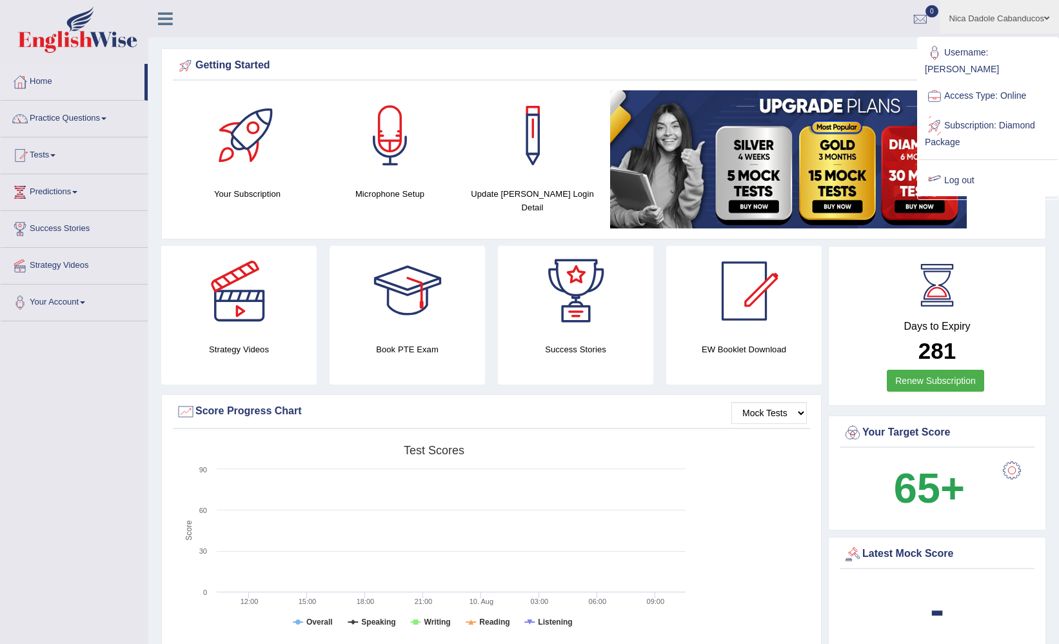
click at [962, 166] on link "Log out" at bounding box center [987, 181] width 139 height 30
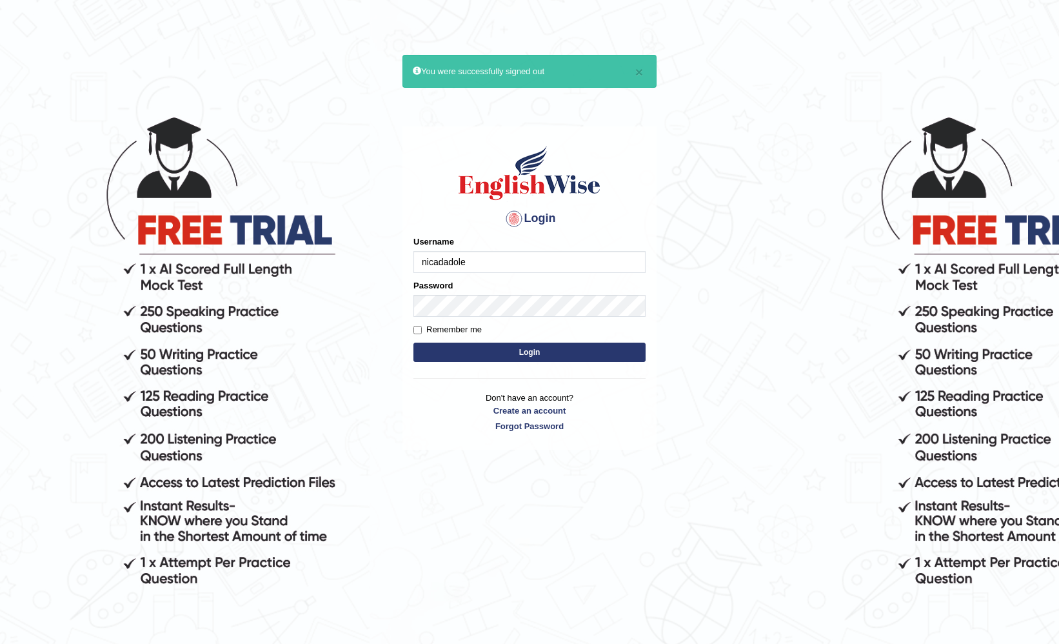
type input "nicadadole"
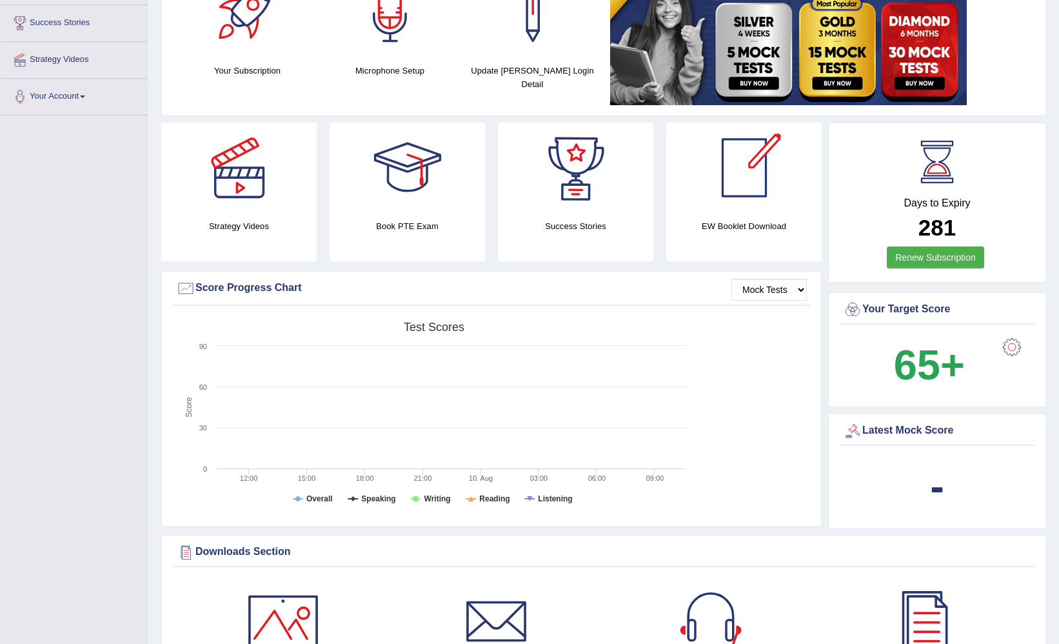
scroll to position [212, 0]
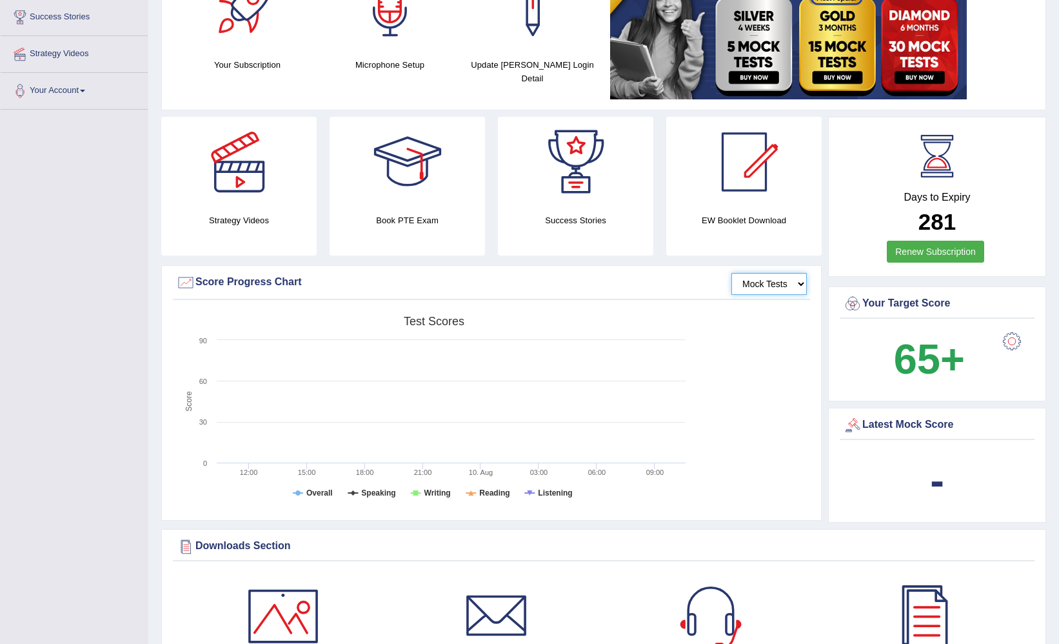
click at [764, 285] on select "Mock Tests" at bounding box center [768, 284] width 75 height 22
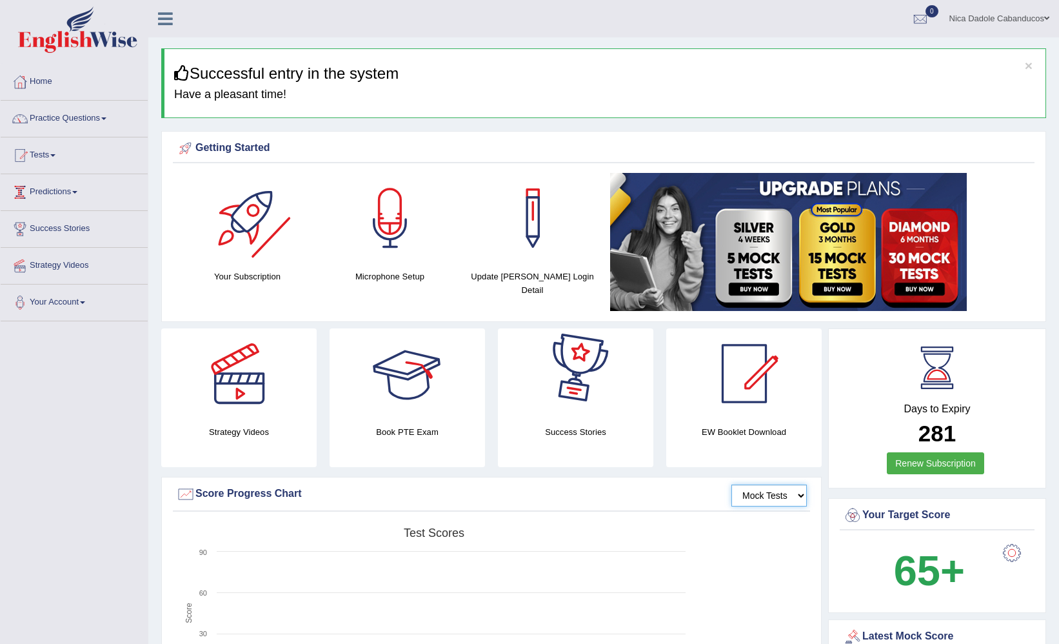
scroll to position [0, 0]
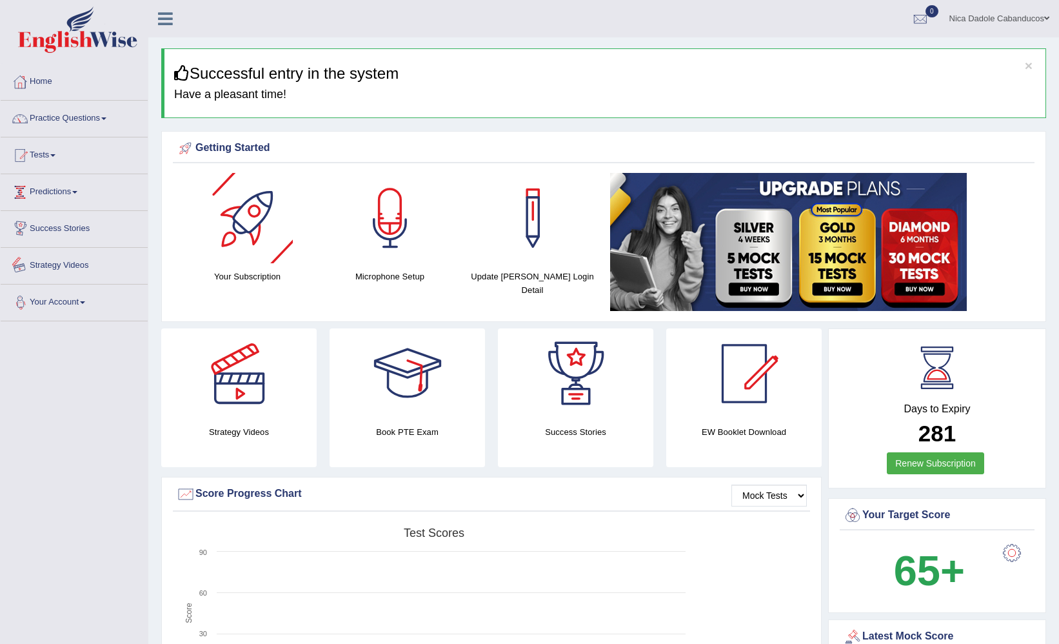
click at [73, 309] on link "Your Account" at bounding box center [74, 300] width 147 height 32
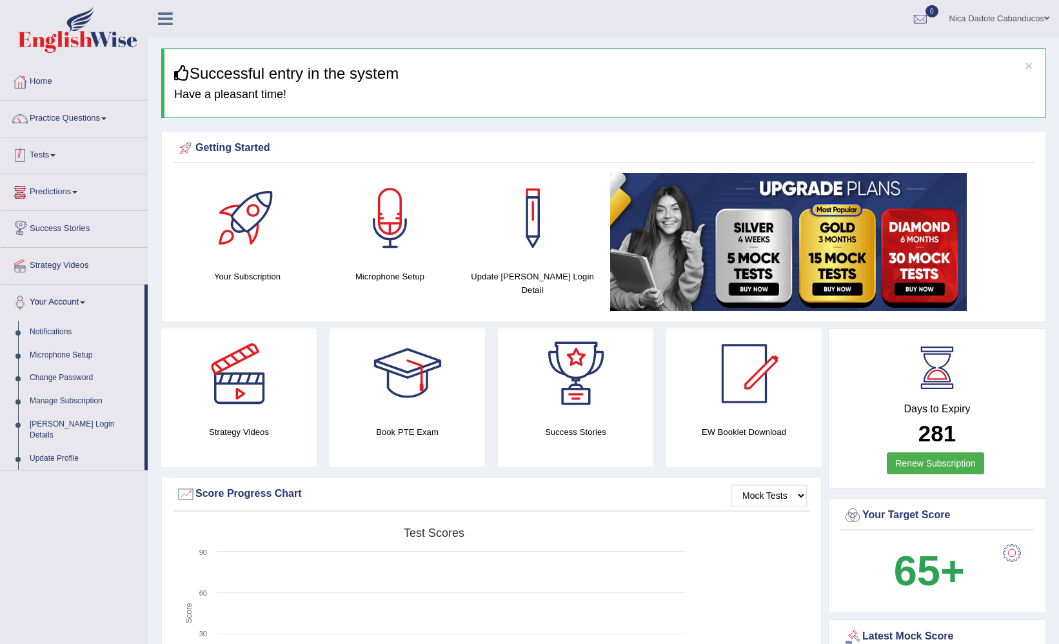
click at [37, 155] on link "Tests" at bounding box center [74, 153] width 147 height 32
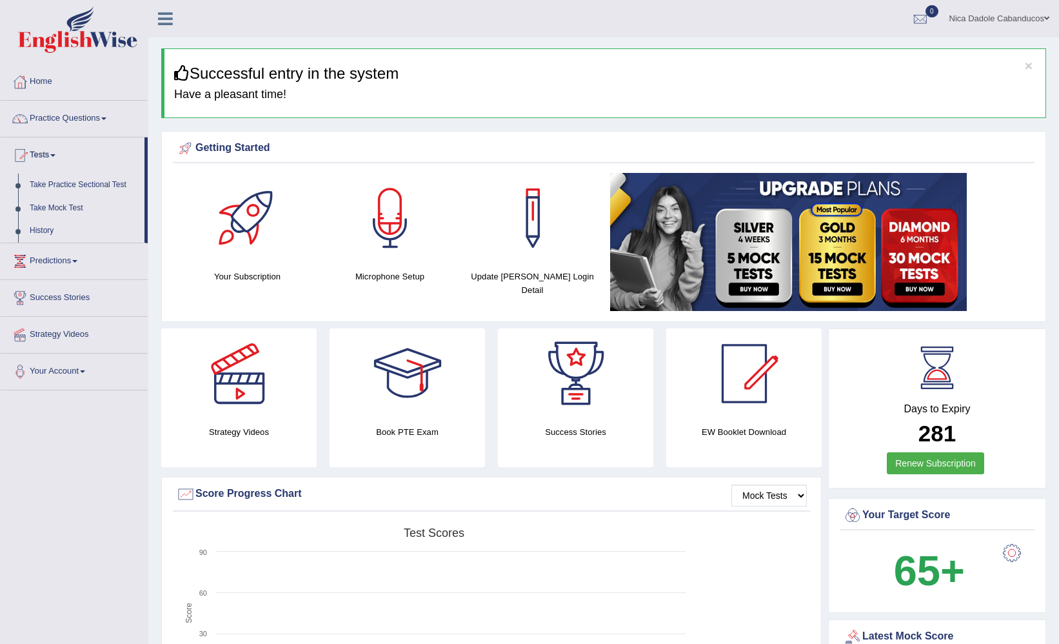
click at [59, 264] on link "Predictions" at bounding box center [74, 259] width 147 height 32
click at [48, 153] on link "Tests" at bounding box center [74, 153] width 147 height 32
click at [57, 212] on link "Take Mock Test" at bounding box center [84, 208] width 121 height 23
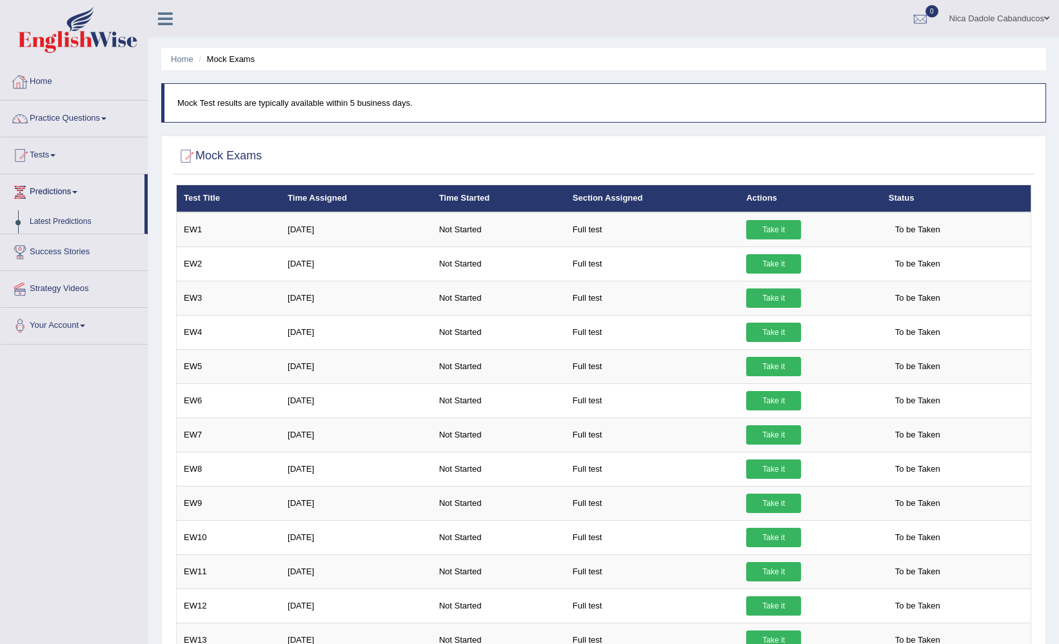
click at [84, 108] on link "Practice Questions" at bounding box center [74, 117] width 147 height 32
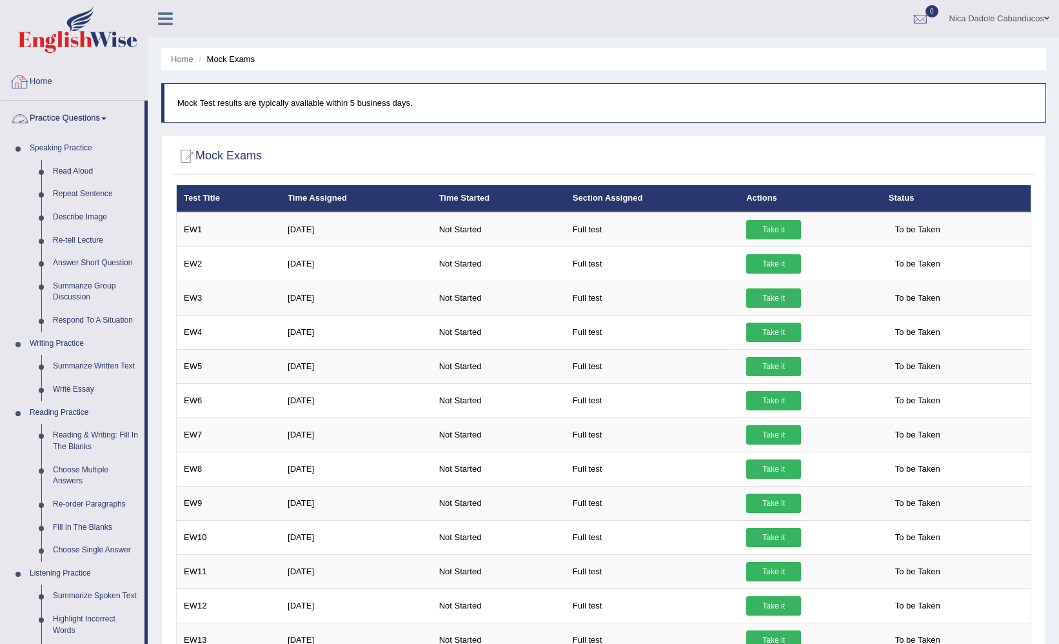
click at [87, 123] on link "Practice Questions" at bounding box center [73, 117] width 144 height 32
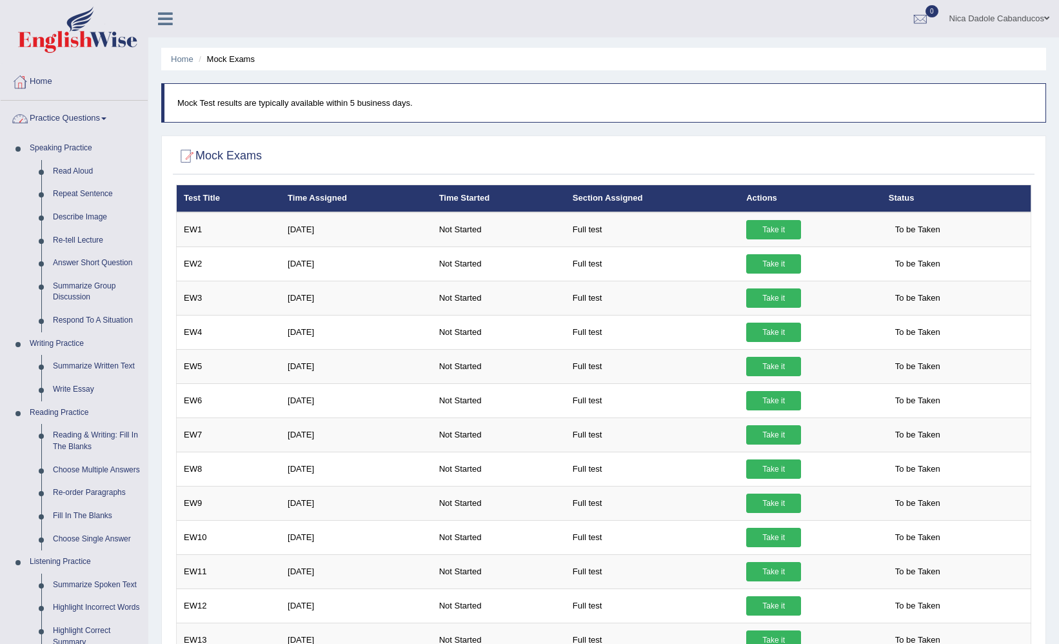
click at [59, 92] on link "Home" at bounding box center [74, 80] width 147 height 32
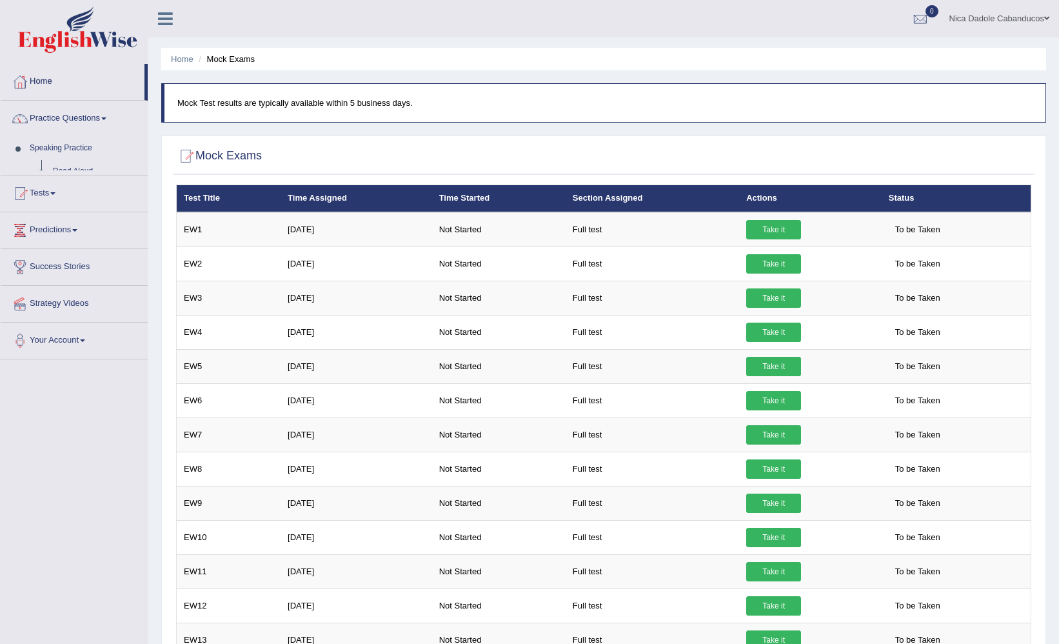
click at [59, 92] on link "Home" at bounding box center [73, 80] width 144 height 32
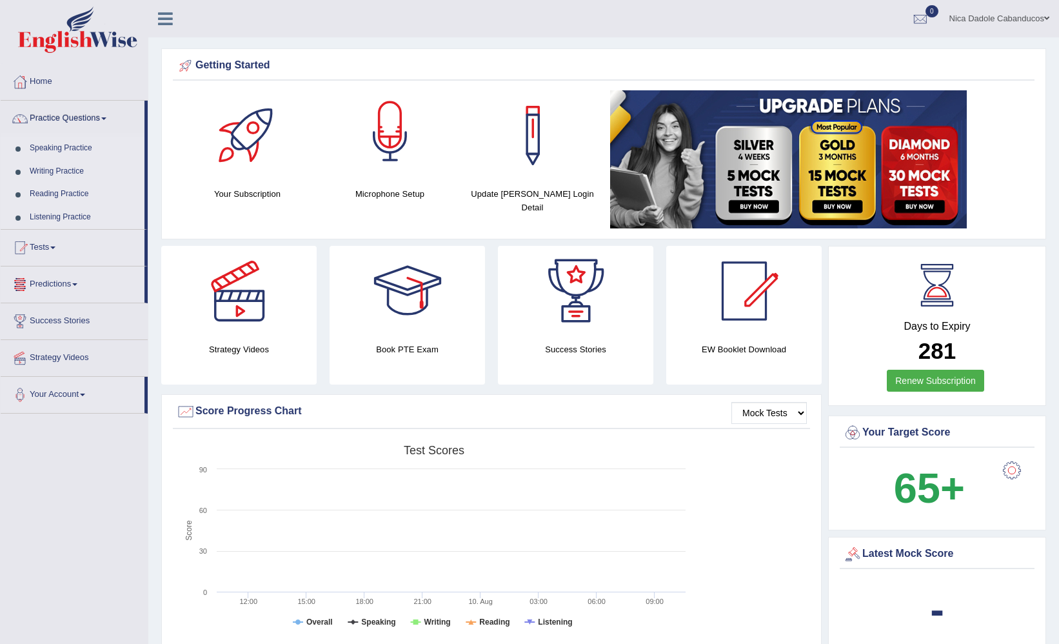
scroll to position [-1, 0]
click at [71, 172] on link "Writing Practice" at bounding box center [84, 171] width 121 height 23
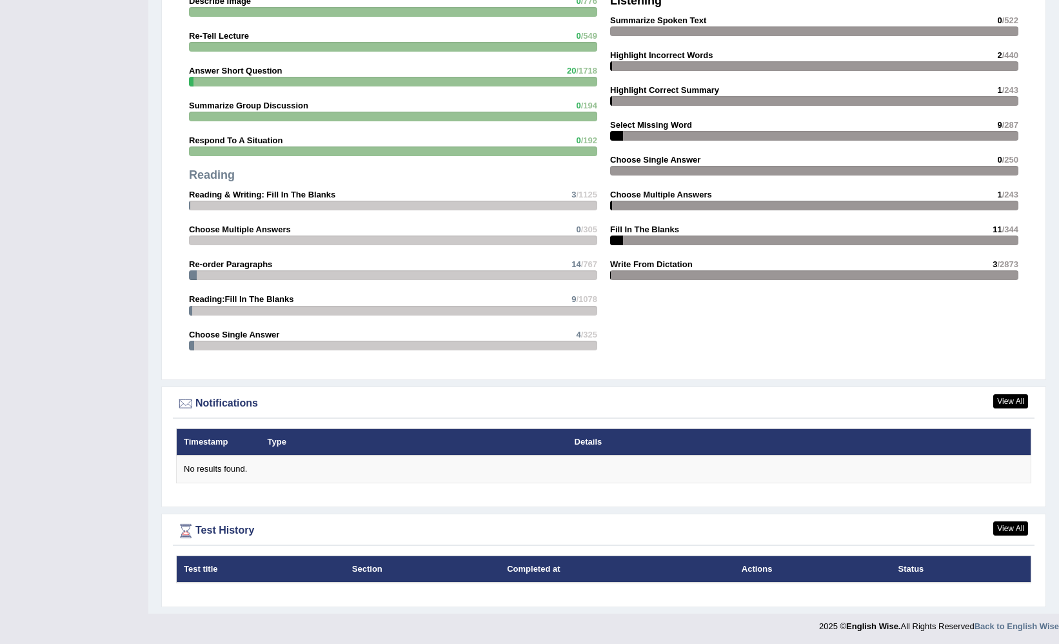
scroll to position [1191, 0]
